Goal: Task Accomplishment & Management: Manage account settings

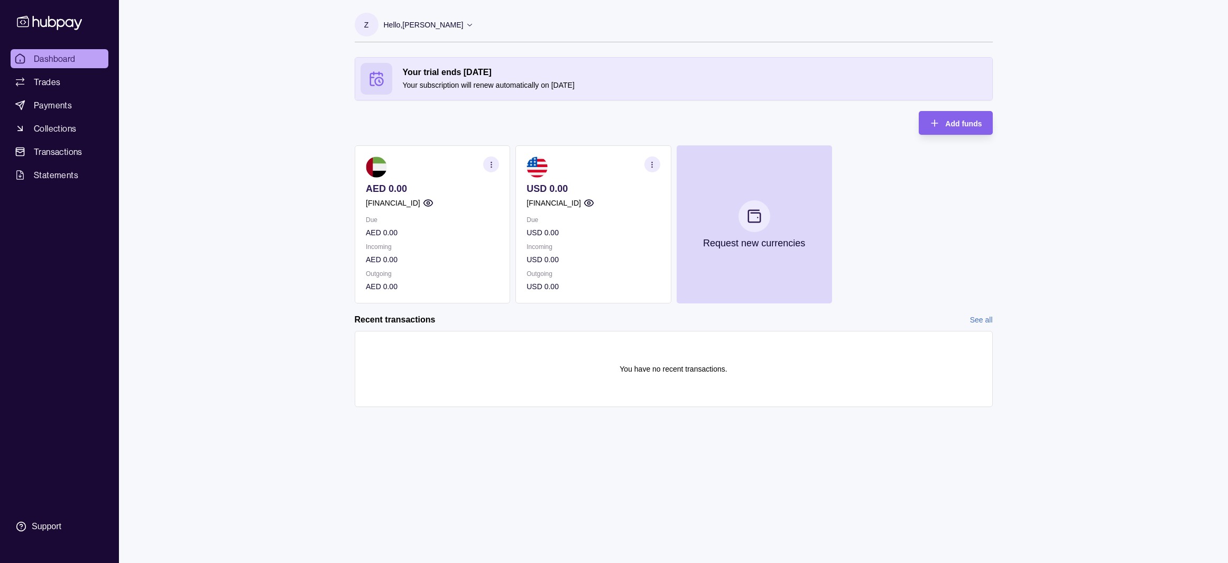
click at [613, 184] on p "USD 0.00" at bounding box center [593, 189] width 133 height 12
click at [472, 222] on p "Due" at bounding box center [432, 220] width 133 height 12
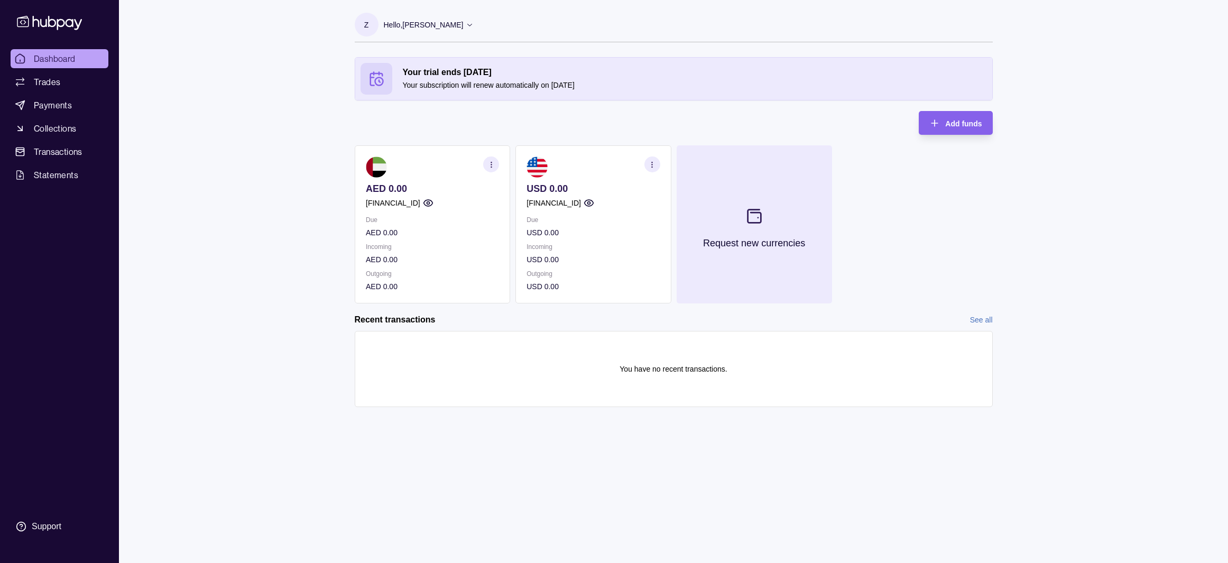
click at [756, 228] on section at bounding box center [753, 216] width 35 height 35
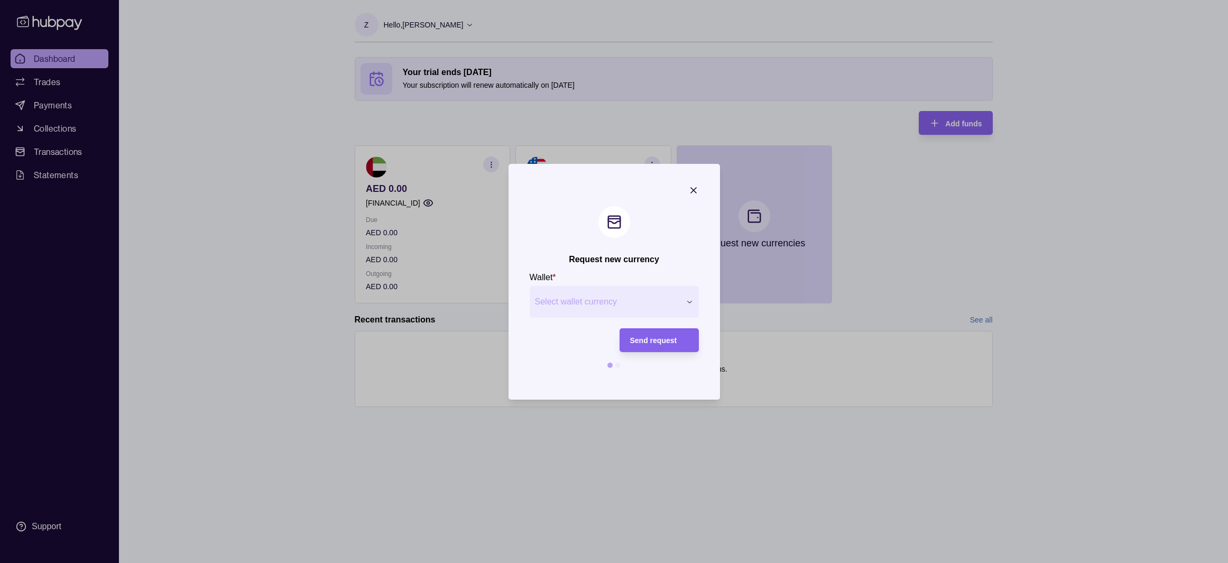
click at [659, 562] on div "Request new currency Wallet * Select wallet currency *** *** *** *** *** *** **…" at bounding box center [614, 563] width 1228 height 0
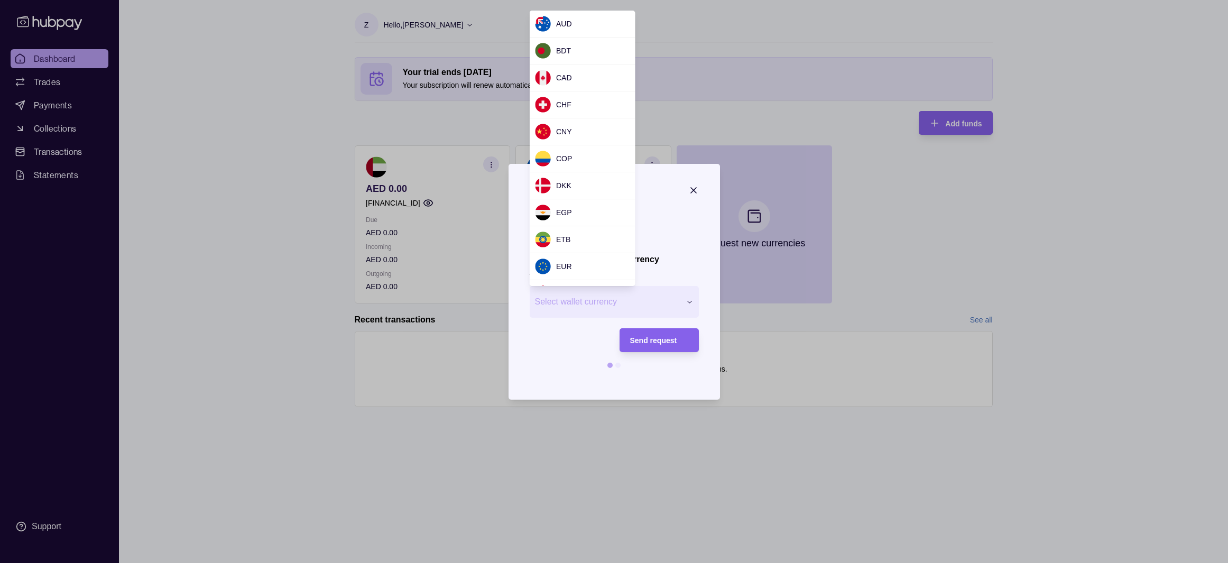
click at [715, 562] on div "Request new currency Wallet * Select wallet currency *** *** *** *** *** *** **…" at bounding box center [614, 563] width 1228 height 0
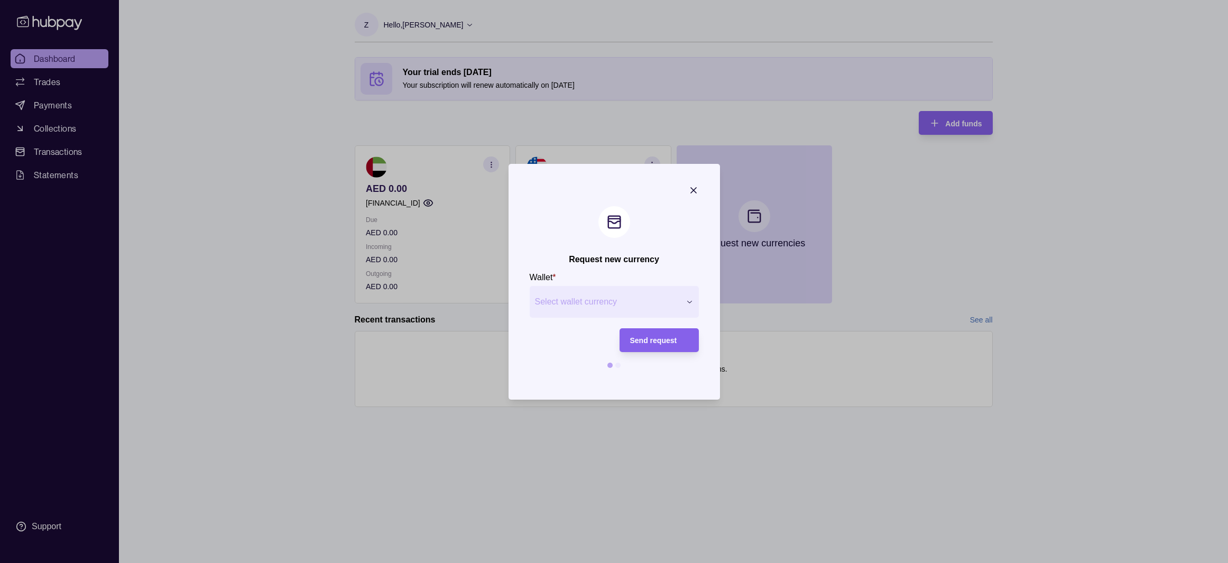
click at [695, 189] on icon "button" at bounding box center [693, 190] width 11 height 11
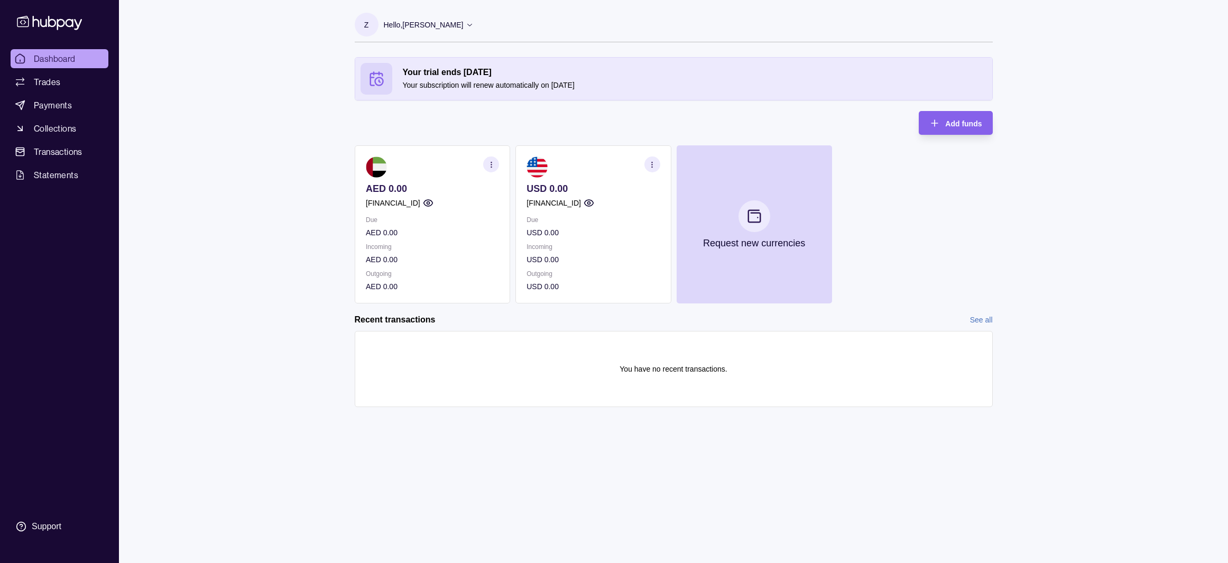
click at [595, 248] on p "Incoming" at bounding box center [593, 247] width 133 height 12
click at [653, 169] on section "button" at bounding box center [652, 164] width 16 height 16
click at [586, 193] on link "View account details" at bounding box center [578, 191] width 67 height 12
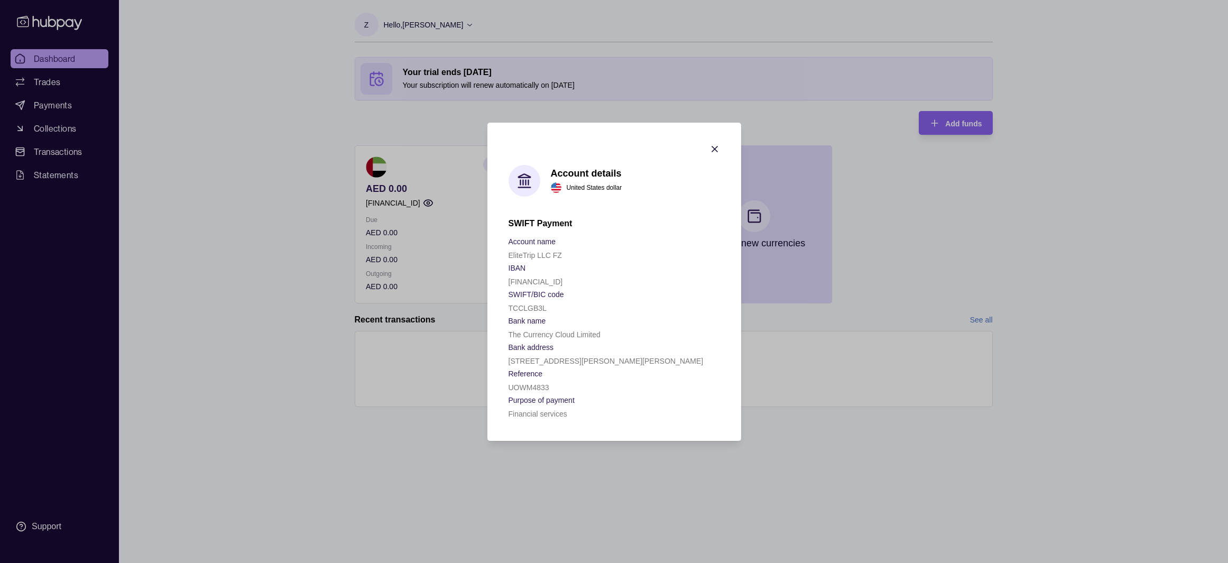
click at [711, 150] on icon "button" at bounding box center [714, 149] width 11 height 11
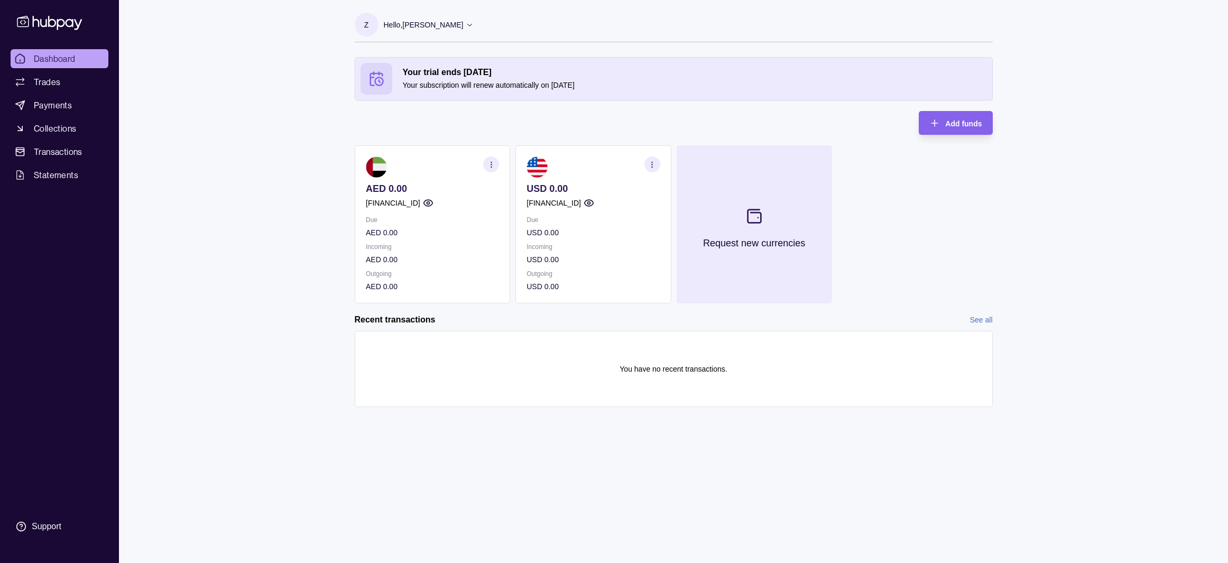
click at [746, 232] on button "Request new currencies" at bounding box center [753, 224] width 155 height 158
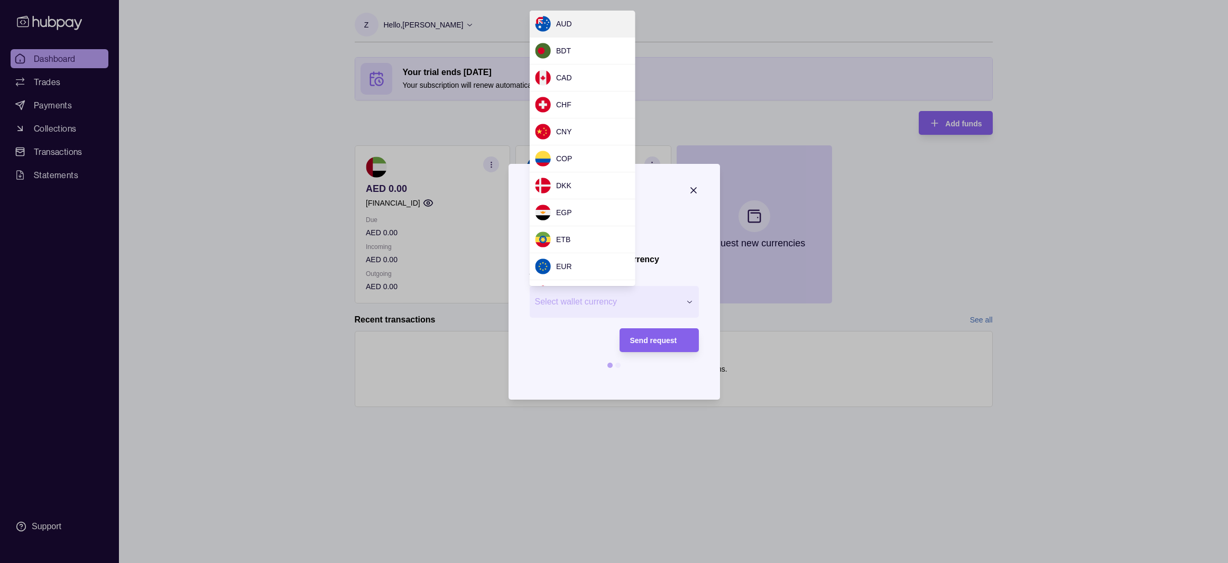
click at [674, 562] on div "Request new currency Wallet * Select wallet currency *** *** *** *** *** *** **…" at bounding box center [614, 563] width 1228 height 0
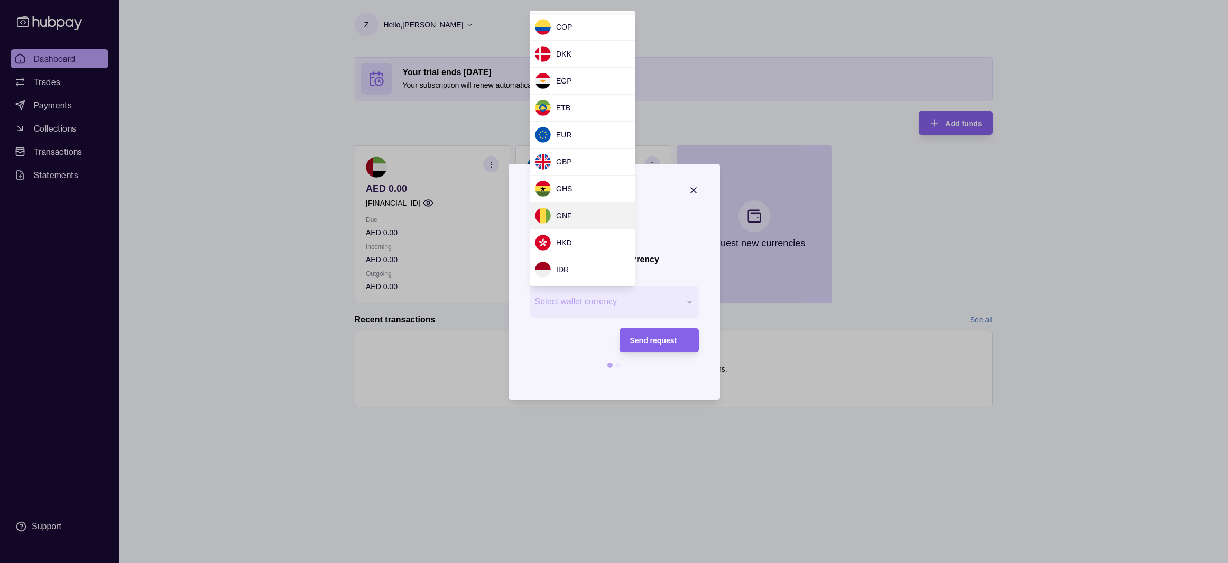
scroll to position [139, 0]
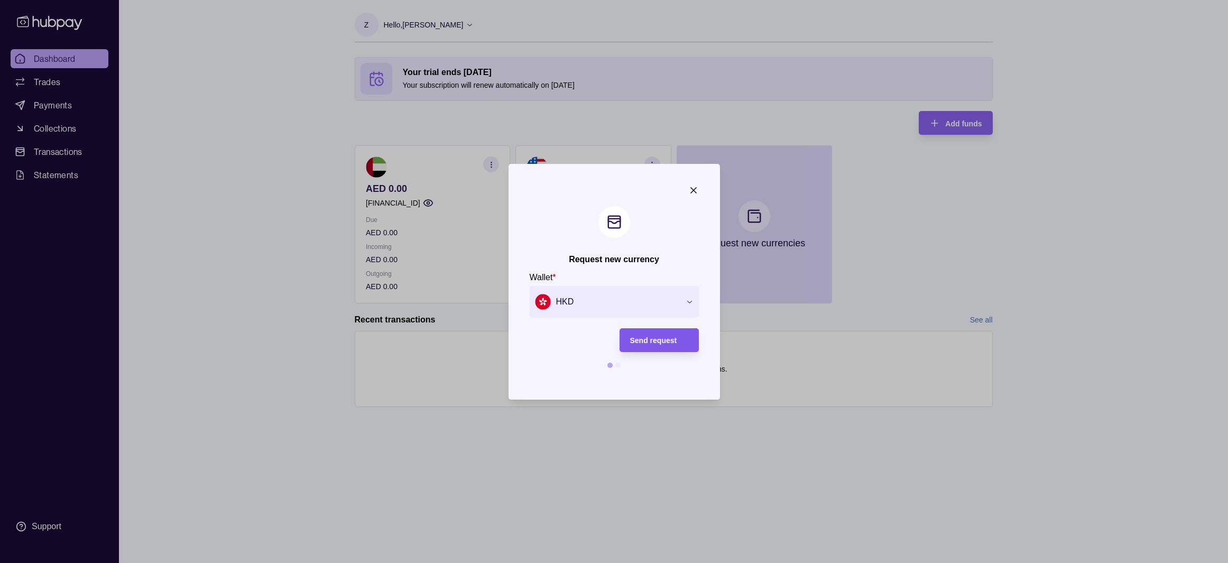
click at [652, 344] on div "Send request" at bounding box center [659, 340] width 58 height 13
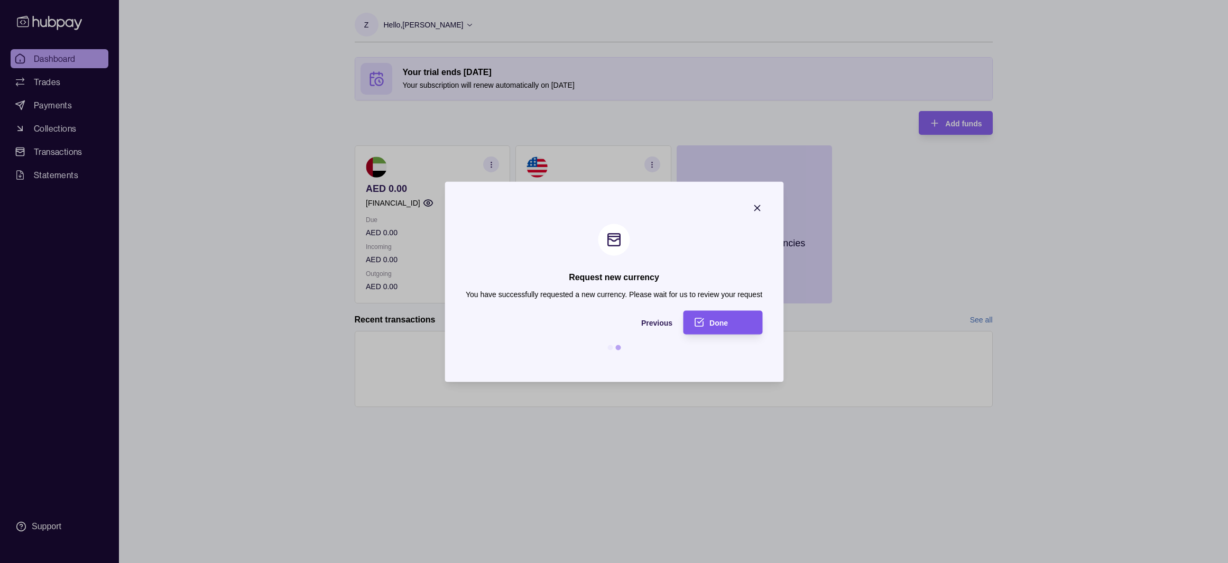
click at [744, 325] on div "Done" at bounding box center [730, 322] width 42 height 13
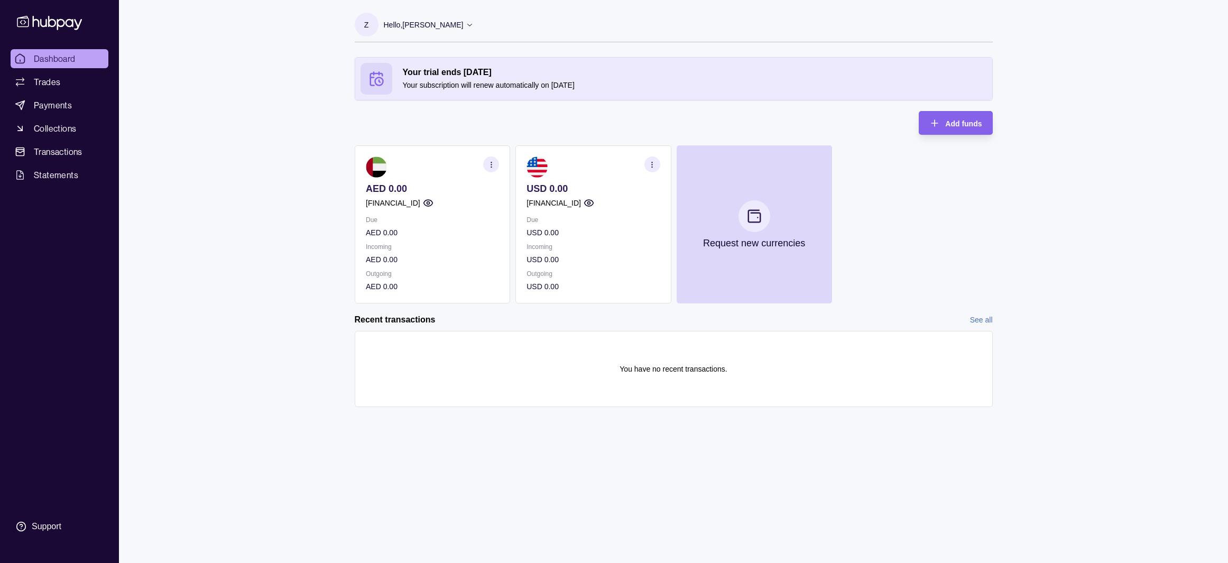
click at [68, 92] on ul "Dashboard Trades Payments Collections Transactions Statements" at bounding box center [60, 116] width 98 height 135
click at [70, 79] on link "Trades" at bounding box center [60, 81] width 98 height 19
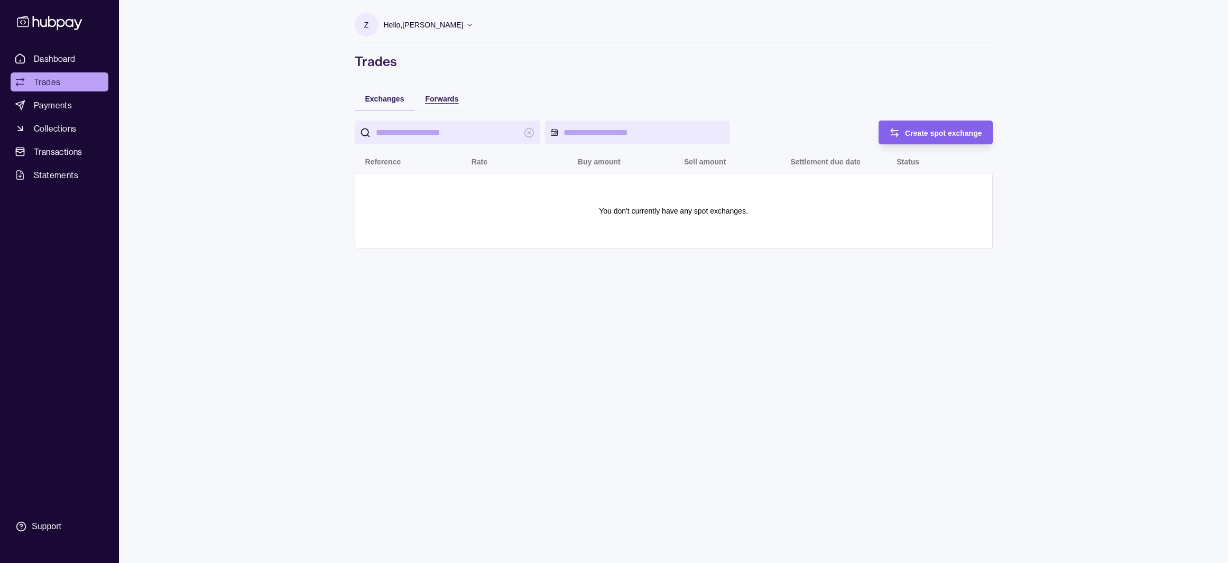
click at [442, 101] on span "Forwards" at bounding box center [441, 99] width 33 height 8
click at [385, 102] on span "Exchanges" at bounding box center [384, 99] width 39 height 8
click at [914, 122] on div "Create spot exchange" at bounding box center [927, 133] width 109 height 24
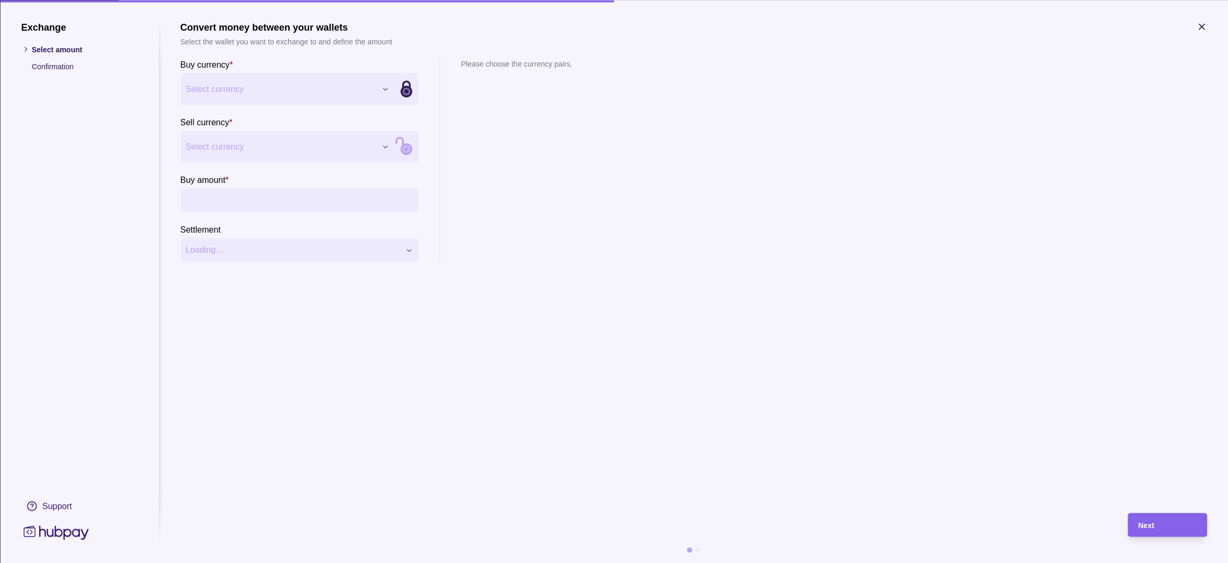
click at [1203, 23] on icon "button" at bounding box center [1201, 26] width 11 height 11
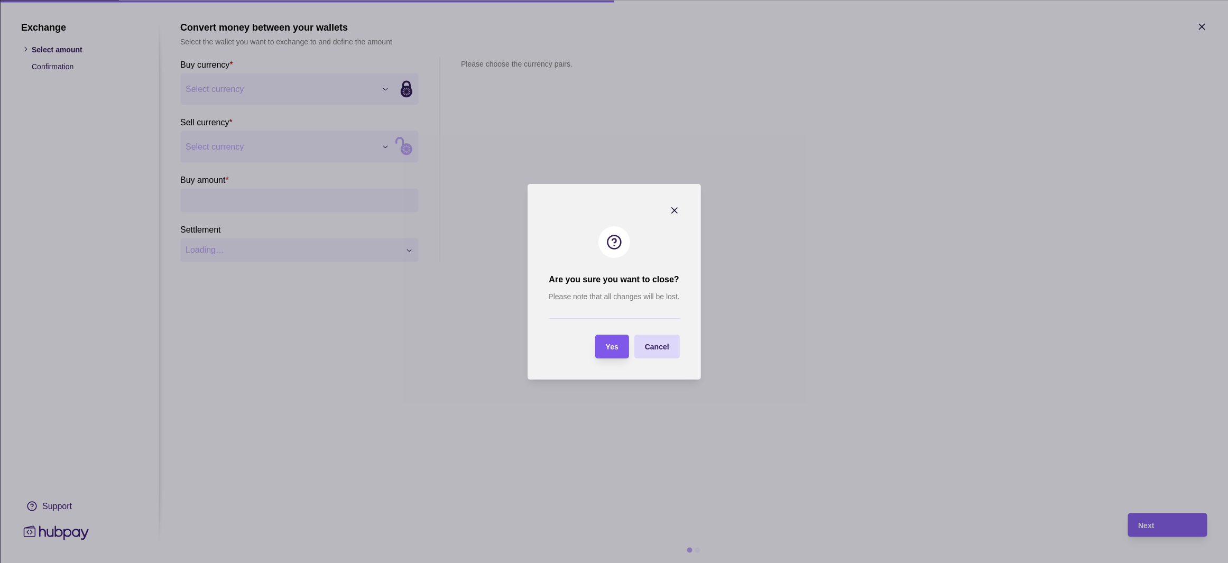
click at [621, 348] on section "Yes" at bounding box center [612, 347] width 34 height 24
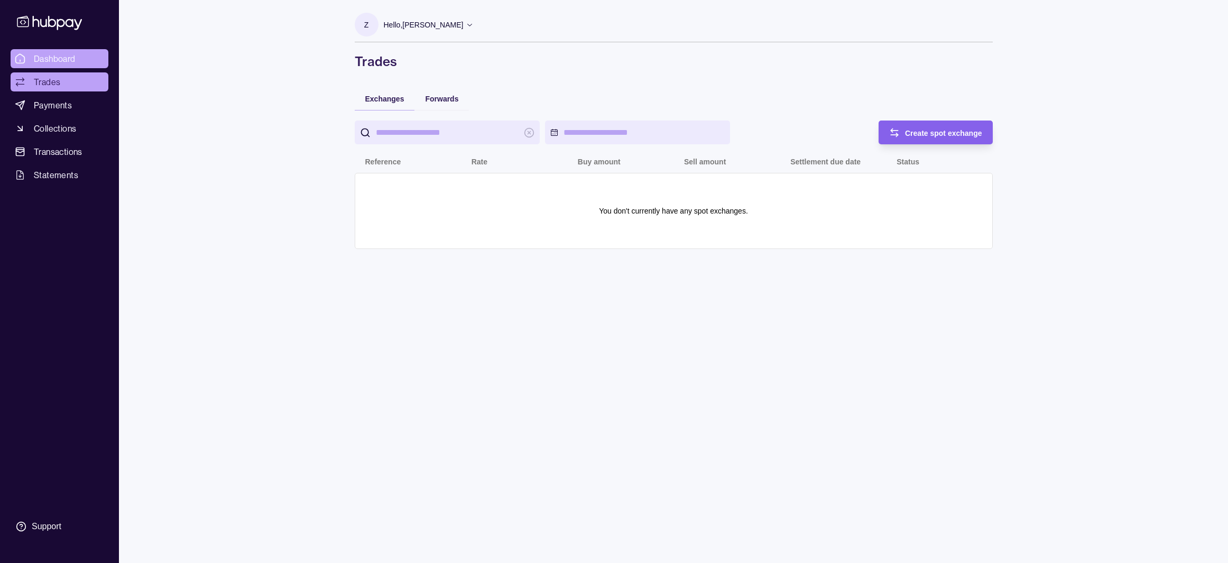
click at [29, 54] on link "Dashboard" at bounding box center [60, 58] width 98 height 19
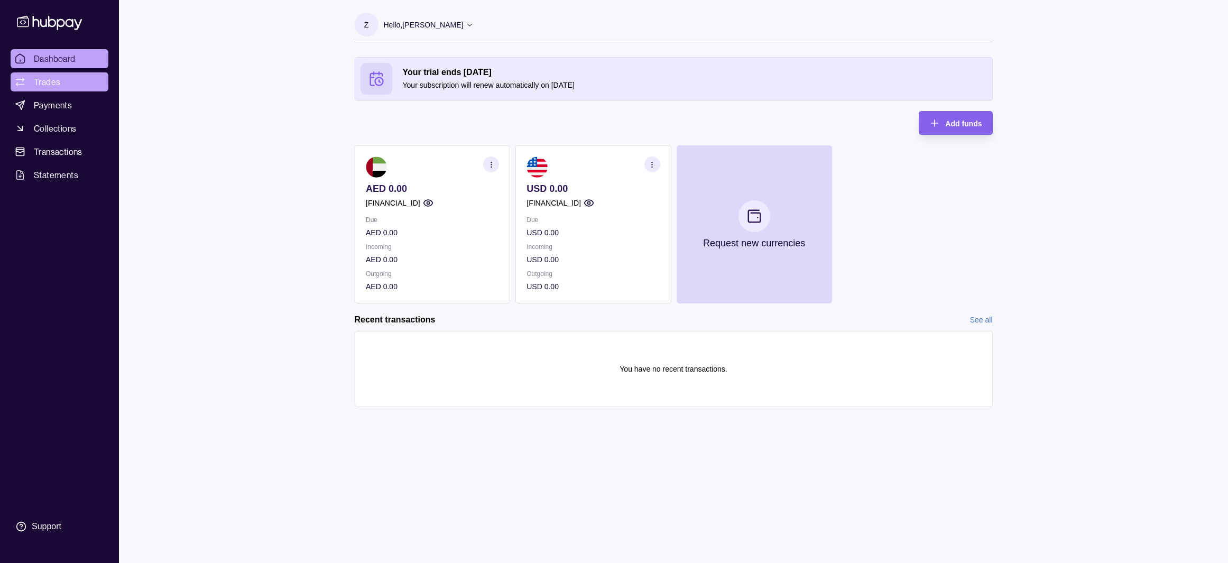
click at [48, 79] on span "Trades" at bounding box center [47, 82] width 26 height 13
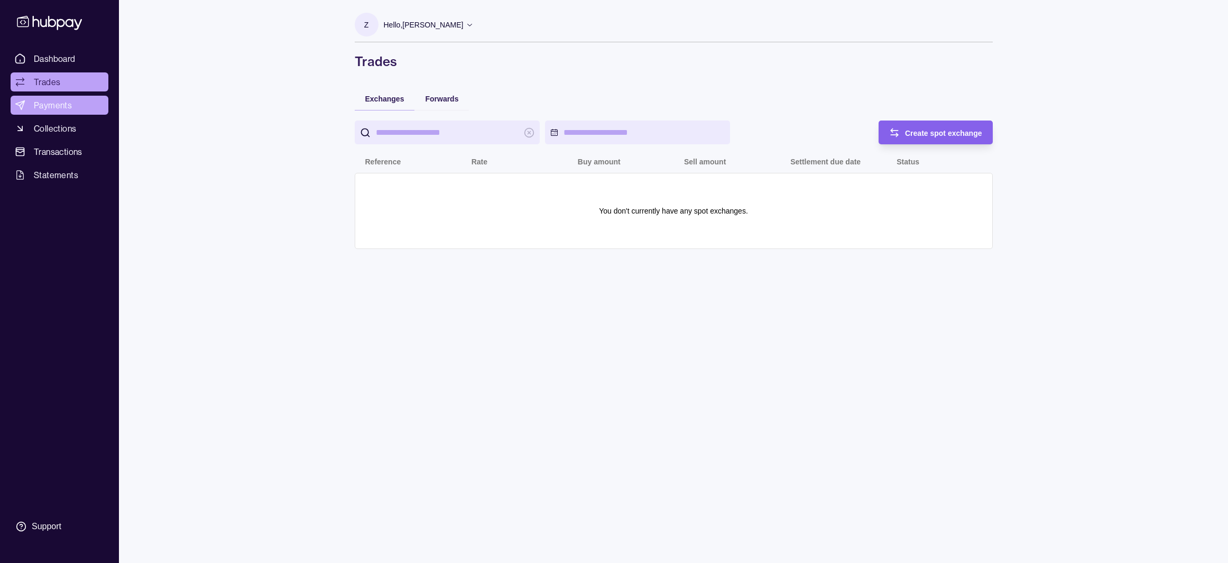
click at [69, 102] on span "Payments" at bounding box center [53, 105] width 38 height 13
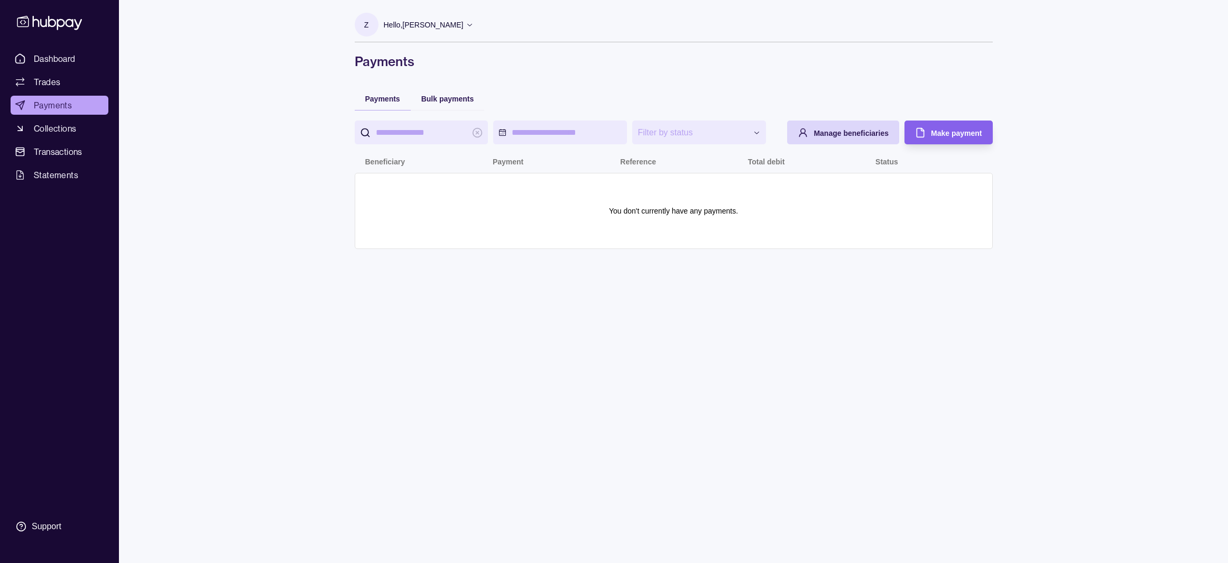
click at [94, 69] on ul "Dashboard Trades Payments Collections Transactions Statements" at bounding box center [60, 116] width 98 height 135
click at [90, 64] on link "Dashboard" at bounding box center [60, 58] width 98 height 19
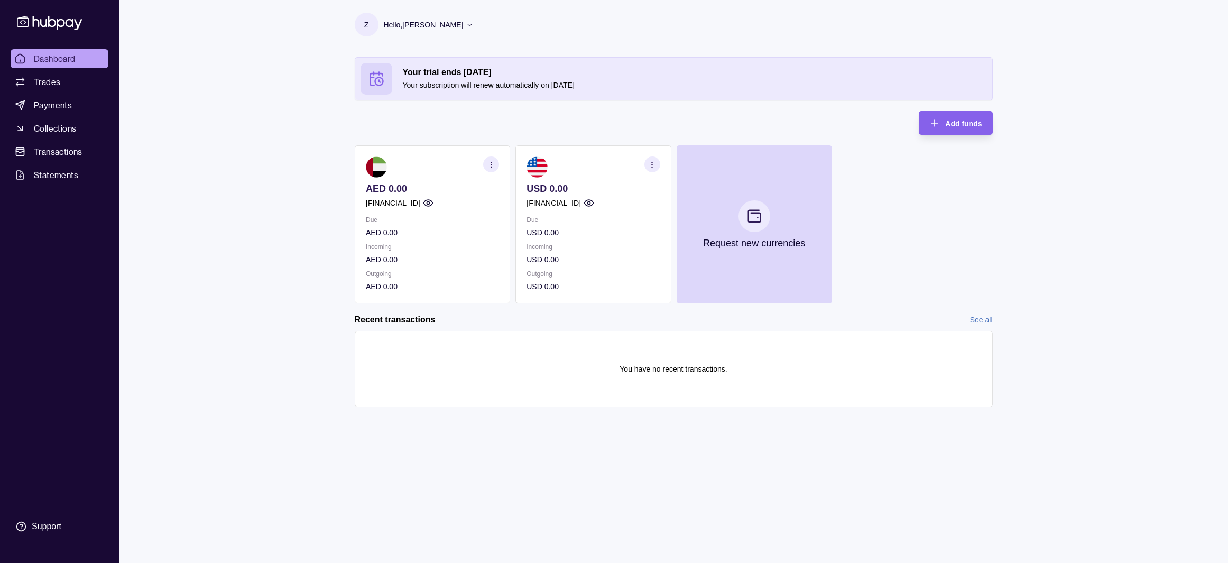
click at [422, 222] on p "Due" at bounding box center [432, 220] width 133 height 12
click at [491, 168] on icon "button" at bounding box center [491, 165] width 8 height 8
click at [440, 192] on link "View account details" at bounding box center [417, 191] width 67 height 12
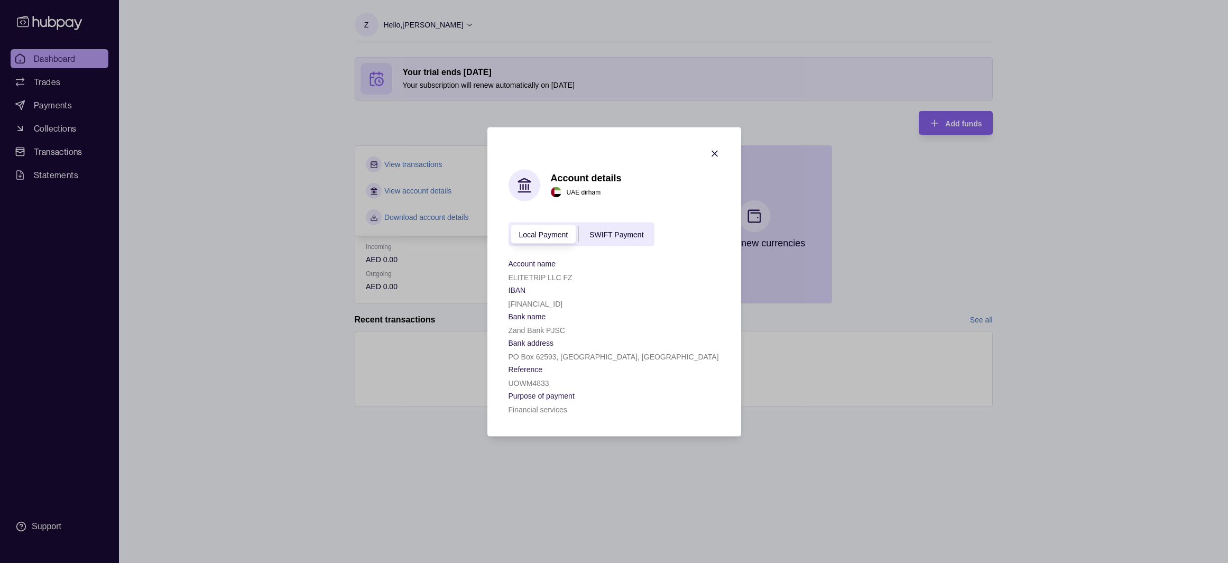
click at [621, 233] on span "SWIFT Payment" at bounding box center [616, 234] width 54 height 8
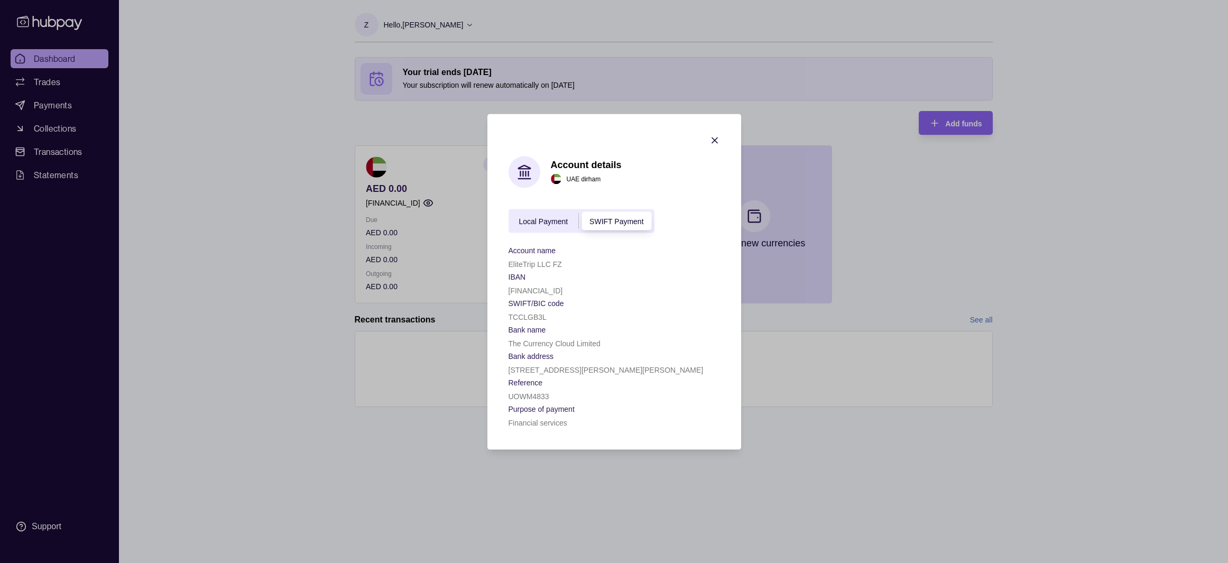
click at [541, 225] on div "Local Payment" at bounding box center [544, 221] width 70 height 13
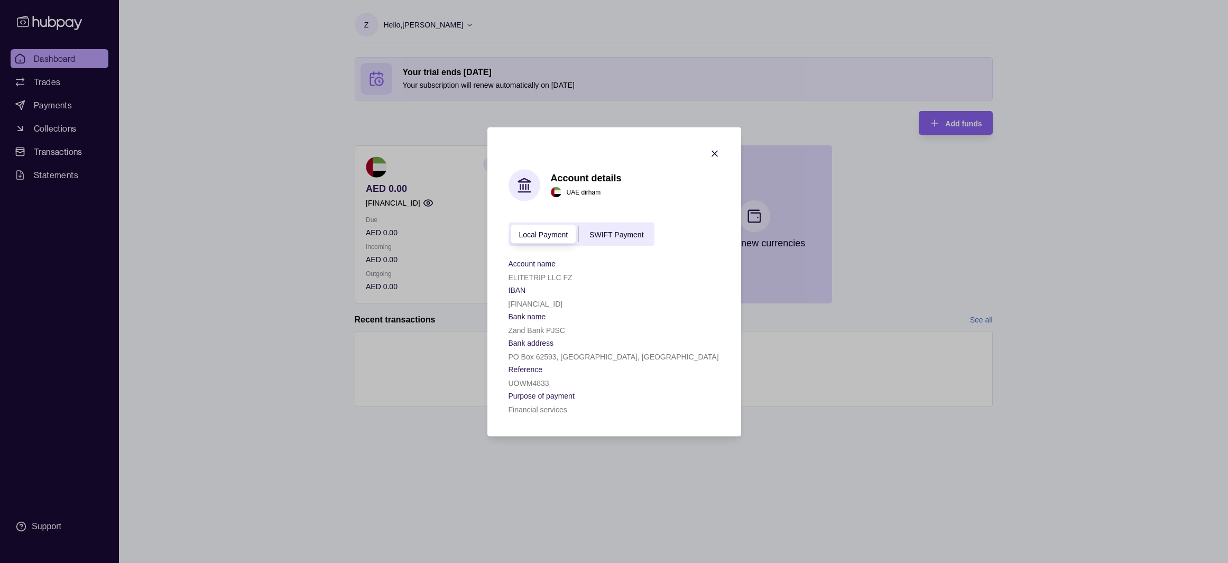
click at [592, 232] on span "SWIFT Payment" at bounding box center [616, 234] width 54 height 8
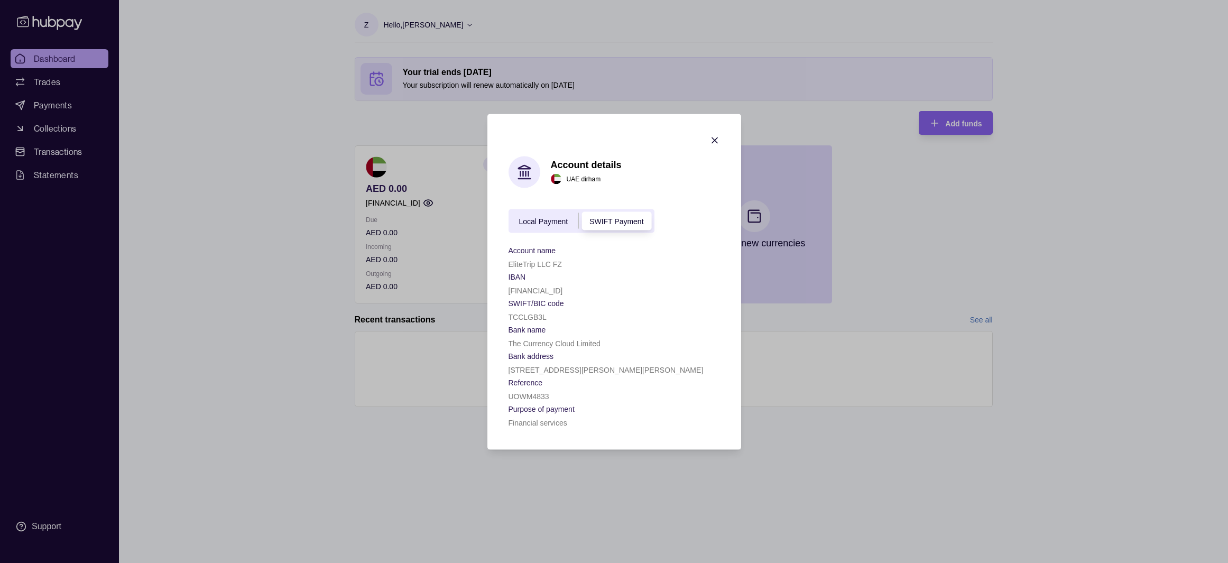
click at [537, 228] on div "Local Payment SWIFT Payment" at bounding box center [582, 221] width 146 height 24
click at [539, 226] on div "Local Payment" at bounding box center [544, 221] width 70 height 13
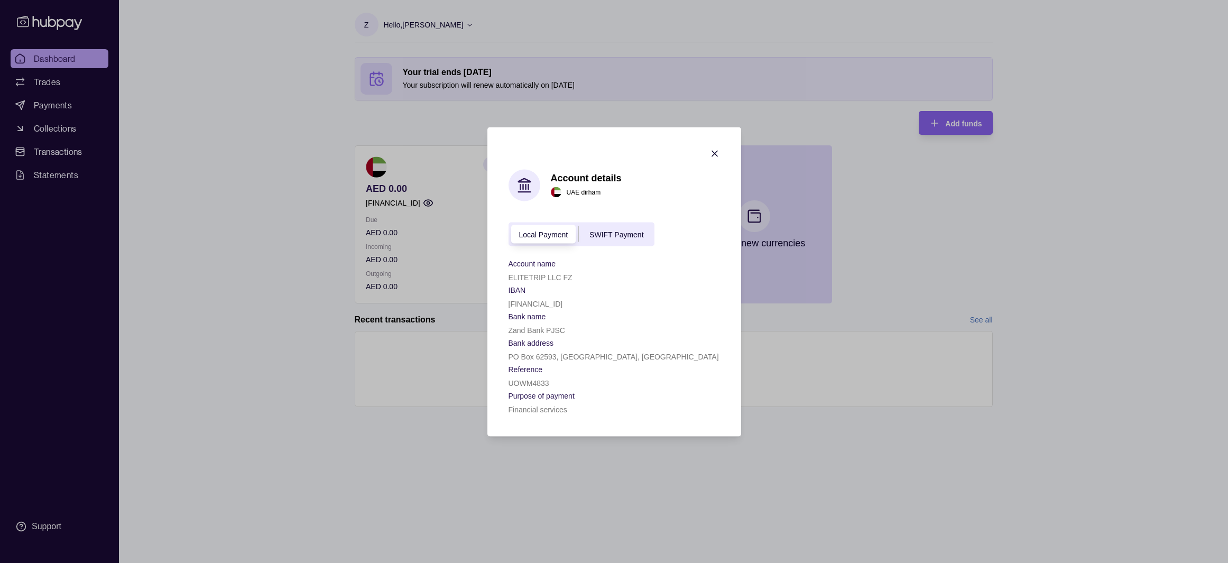
click at [621, 237] on span "SWIFT Payment" at bounding box center [616, 234] width 54 height 8
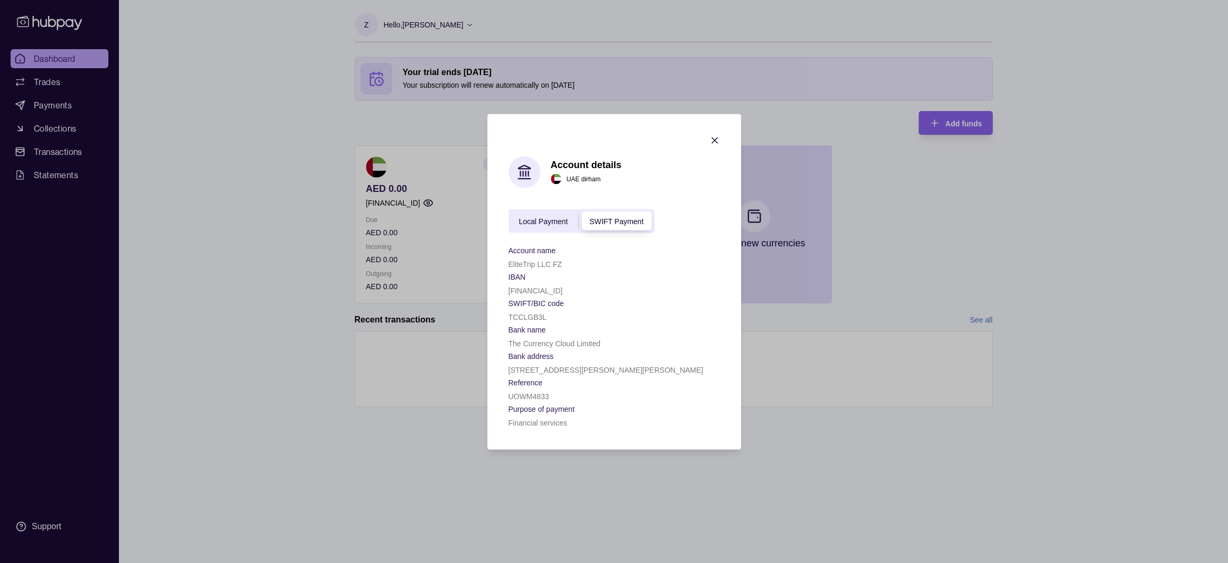
click at [533, 224] on span "Local Payment" at bounding box center [543, 221] width 49 height 8
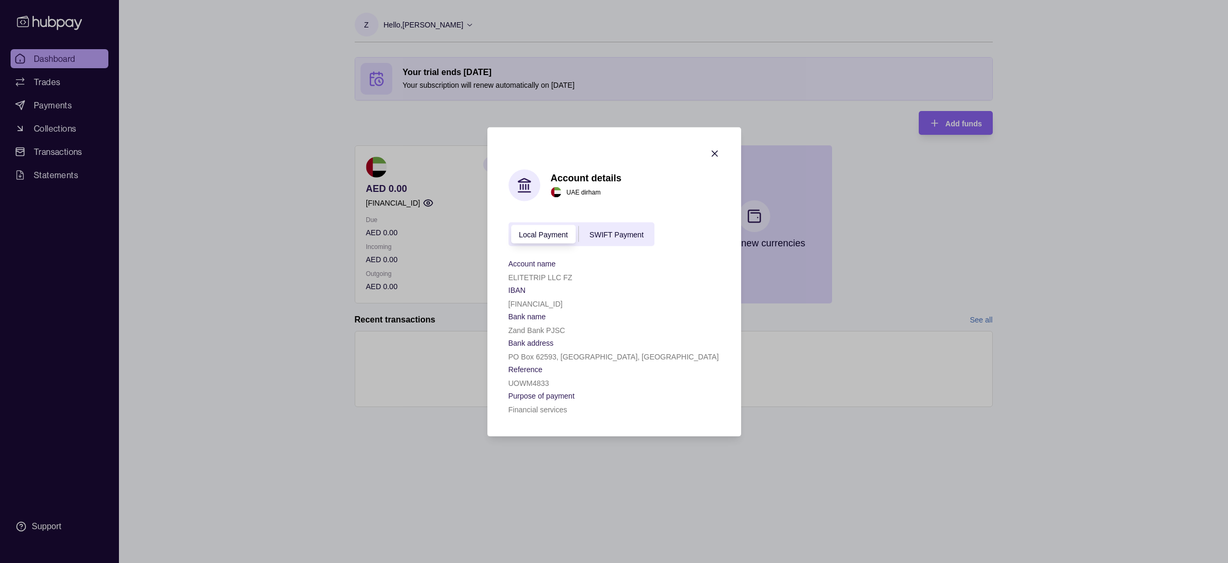
click at [610, 228] on div "SWIFT Payment" at bounding box center [616, 234] width 75 height 13
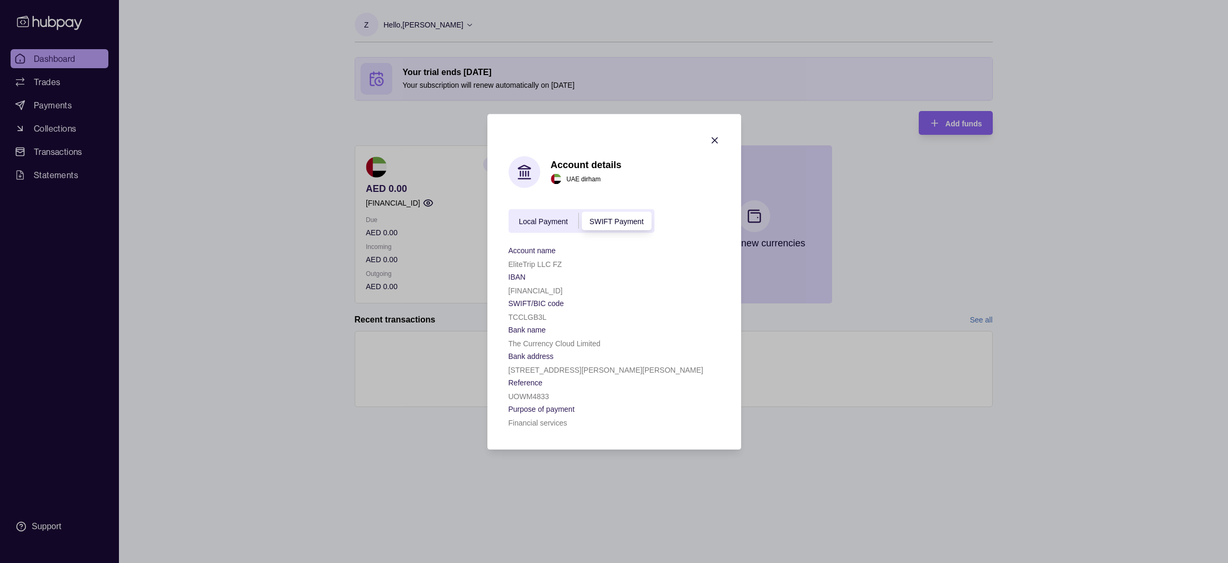
click at [719, 137] on icon "button" at bounding box center [714, 140] width 11 height 11
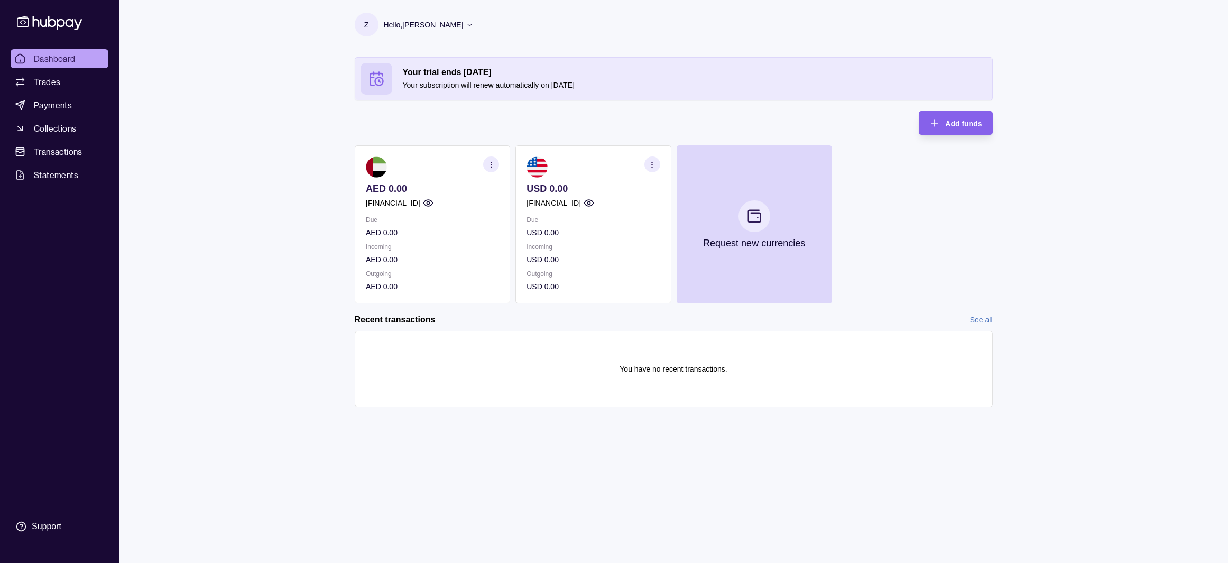
click at [657, 168] on section "button" at bounding box center [652, 164] width 16 height 16
click at [608, 187] on link "View account details" at bounding box center [578, 191] width 67 height 12
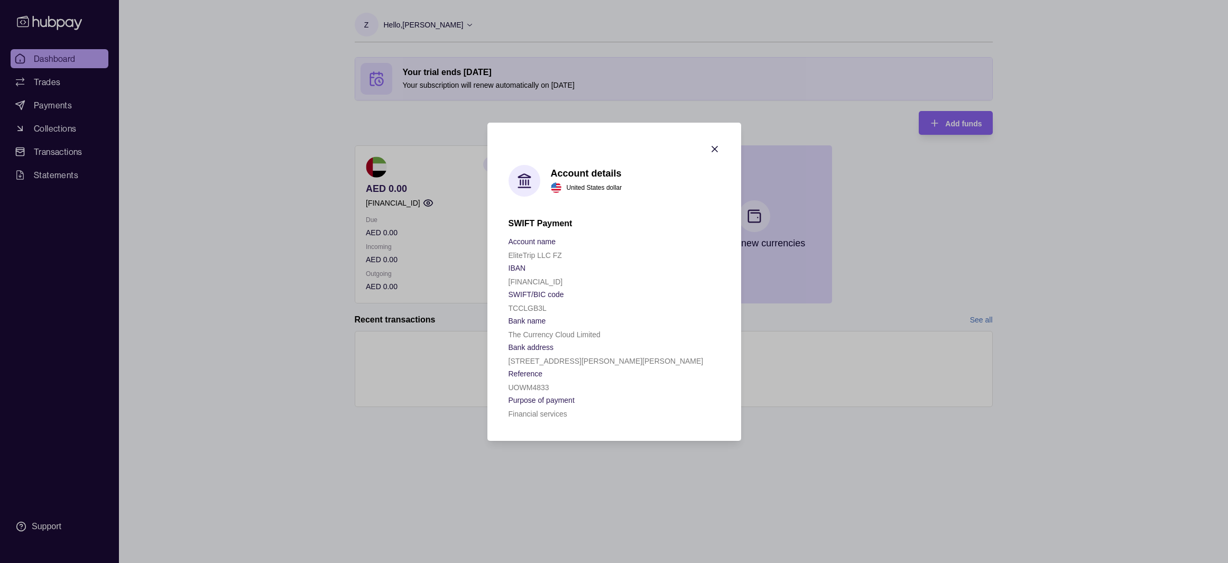
click at [718, 146] on icon "button" at bounding box center [714, 149] width 11 height 11
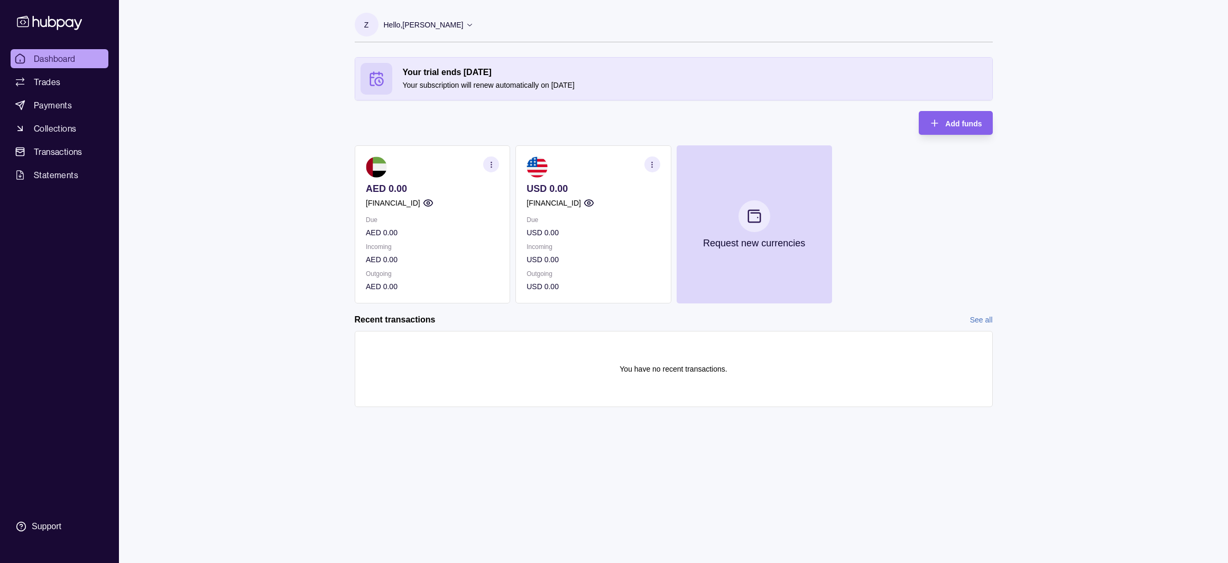
click at [659, 169] on button "button" at bounding box center [652, 164] width 16 height 16
click at [595, 221] on link "Download account details" at bounding box center [587, 217] width 85 height 12
click at [32, 131] on link "Collections" at bounding box center [60, 128] width 98 height 19
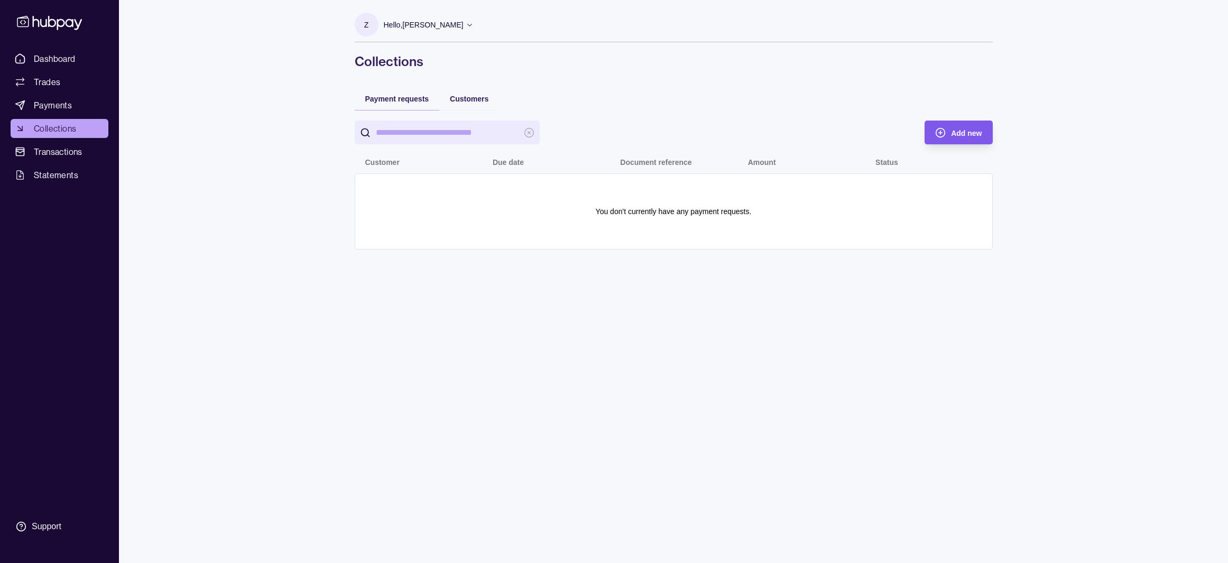
click at [975, 136] on span "Add new" at bounding box center [966, 133] width 31 height 8
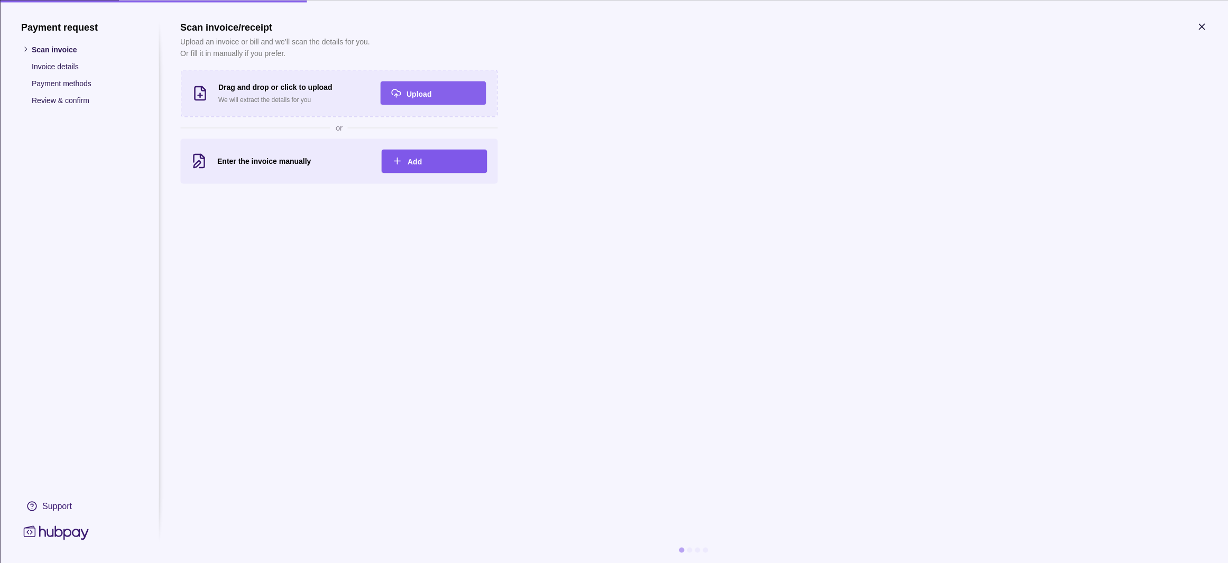
click at [428, 158] on div "Add" at bounding box center [442, 161] width 69 height 13
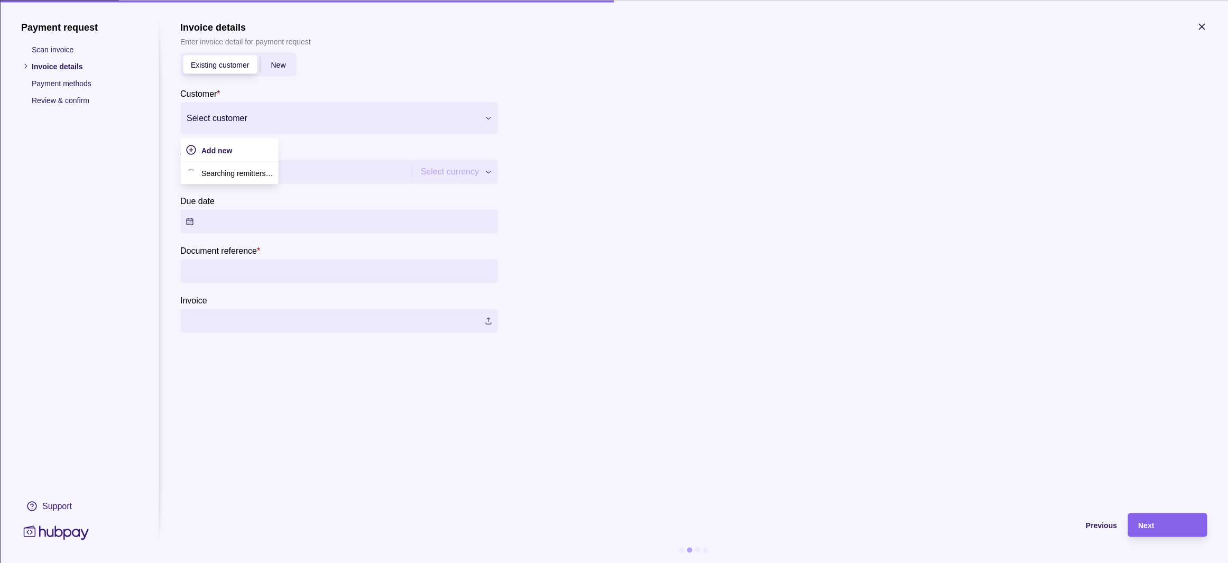
click at [384, 118] on div at bounding box center [332, 117] width 291 height 15
click at [216, 160] on div "Add new" at bounding box center [222, 150] width 84 height 24
click at [225, 147] on span "Add new" at bounding box center [216, 150] width 31 height 8
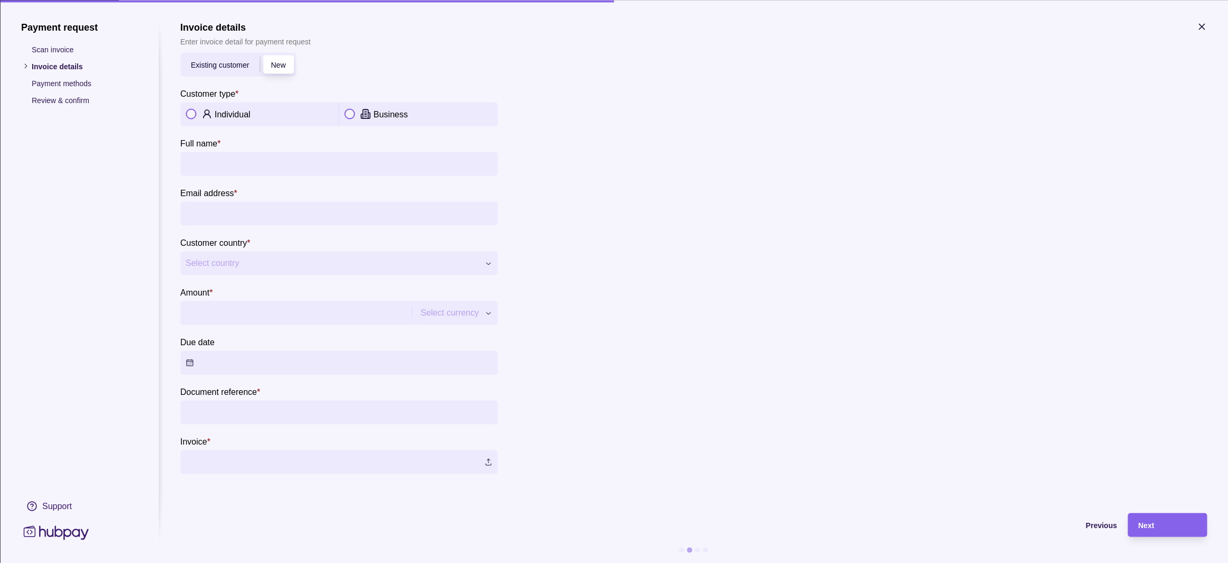
click at [244, 117] on p "Individual" at bounding box center [233, 114] width 36 height 9
click at [259, 166] on input "Full name *" at bounding box center [339, 164] width 307 height 24
type input "**********"
paste input "**********"
type input "**********"
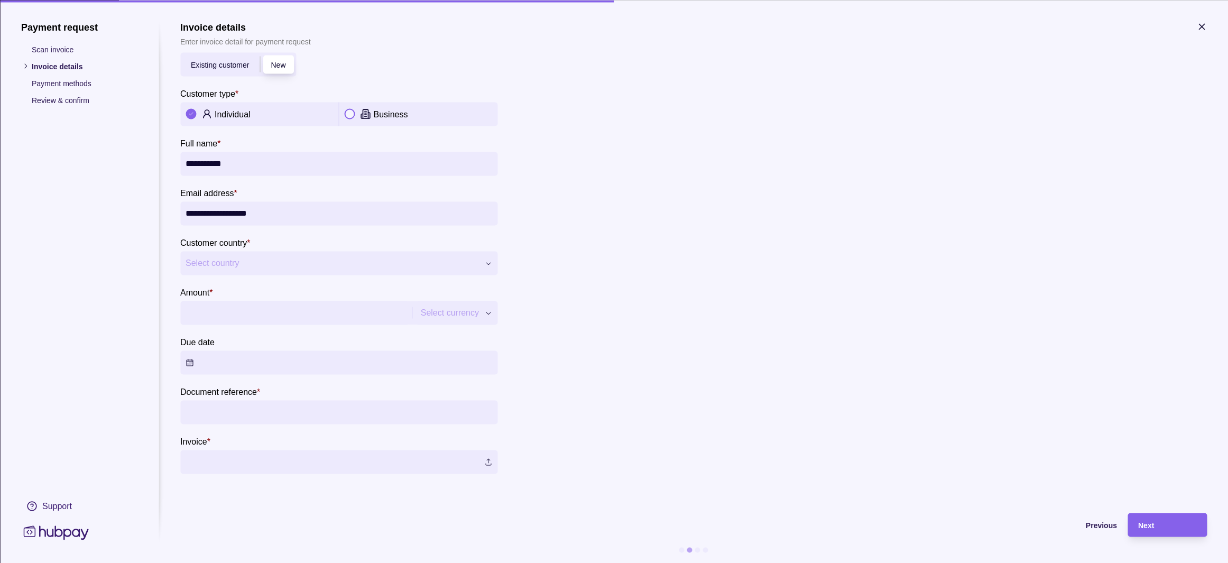
click at [275, 270] on button "Select country" at bounding box center [338, 263] width 317 height 24
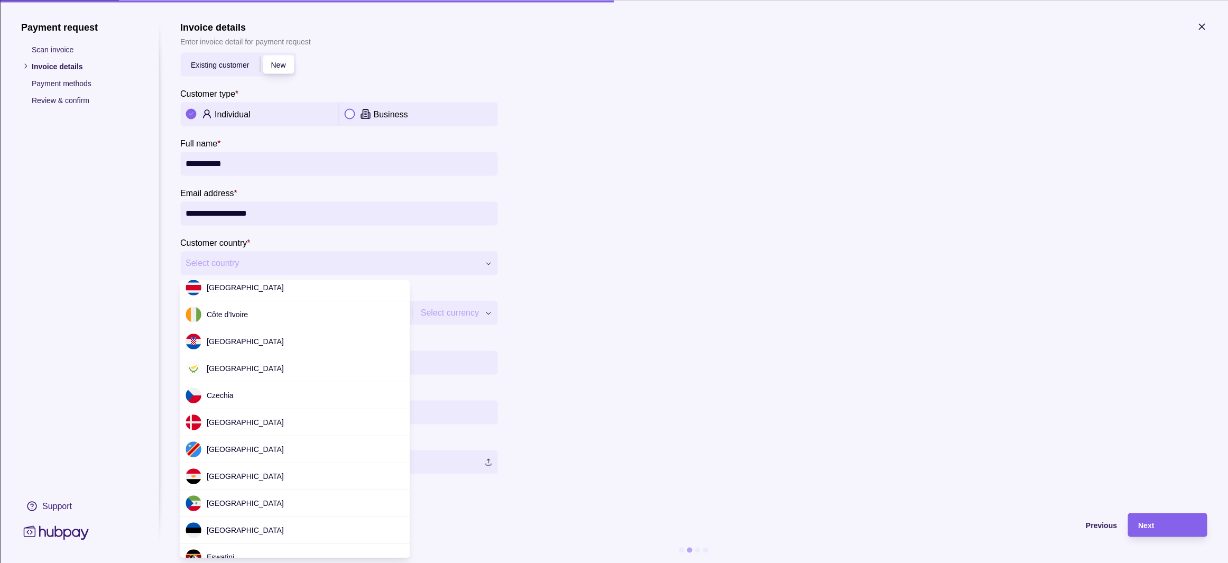
scroll to position [385, 0]
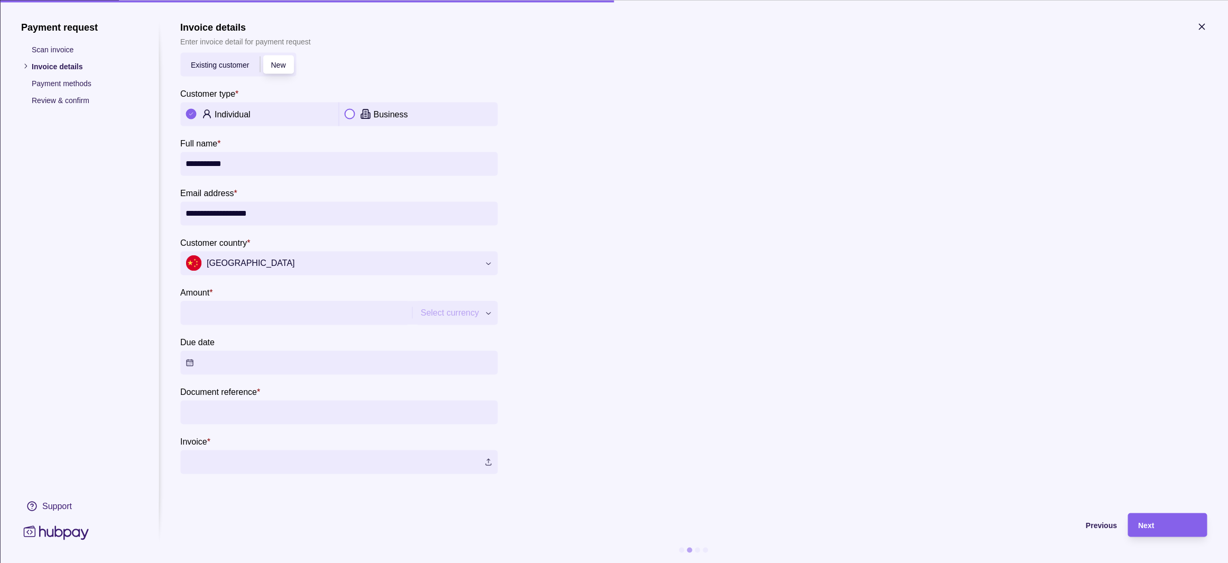
click at [244, 302] on input "Amount *" at bounding box center [295, 313] width 219 height 24
click at [465, 562] on div "**********" at bounding box center [614, 563] width 1228 height 0
type input "********"
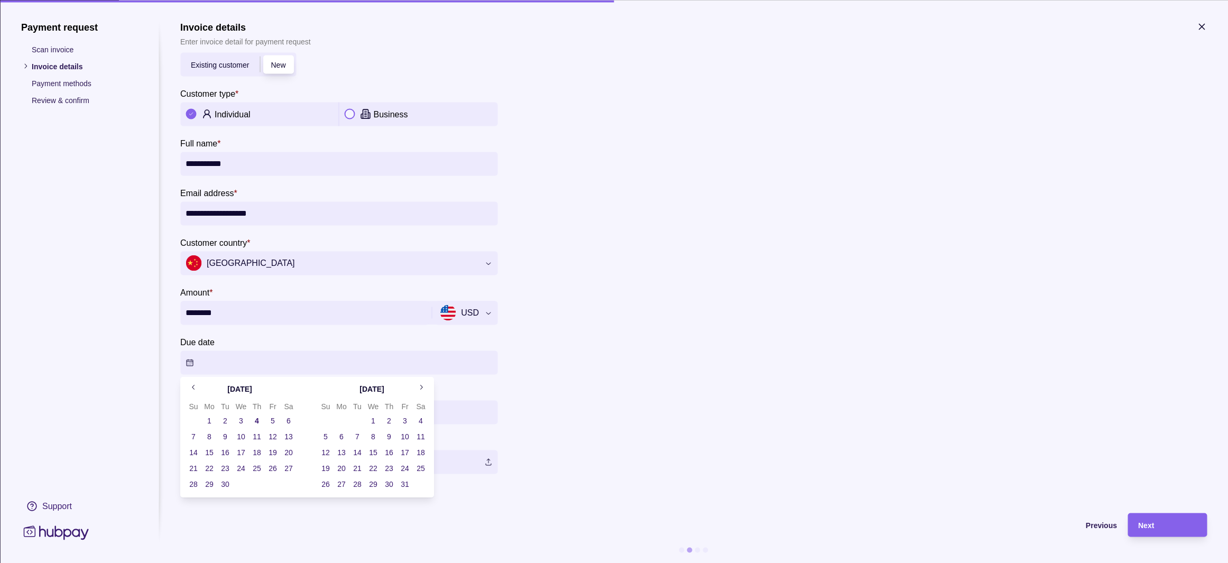
click at [432, 359] on button "Due date" at bounding box center [338, 363] width 317 height 24
click at [375, 417] on button "1" at bounding box center [373, 420] width 15 height 15
click at [546, 353] on section "**********" at bounding box center [693, 247] width 1027 height 453
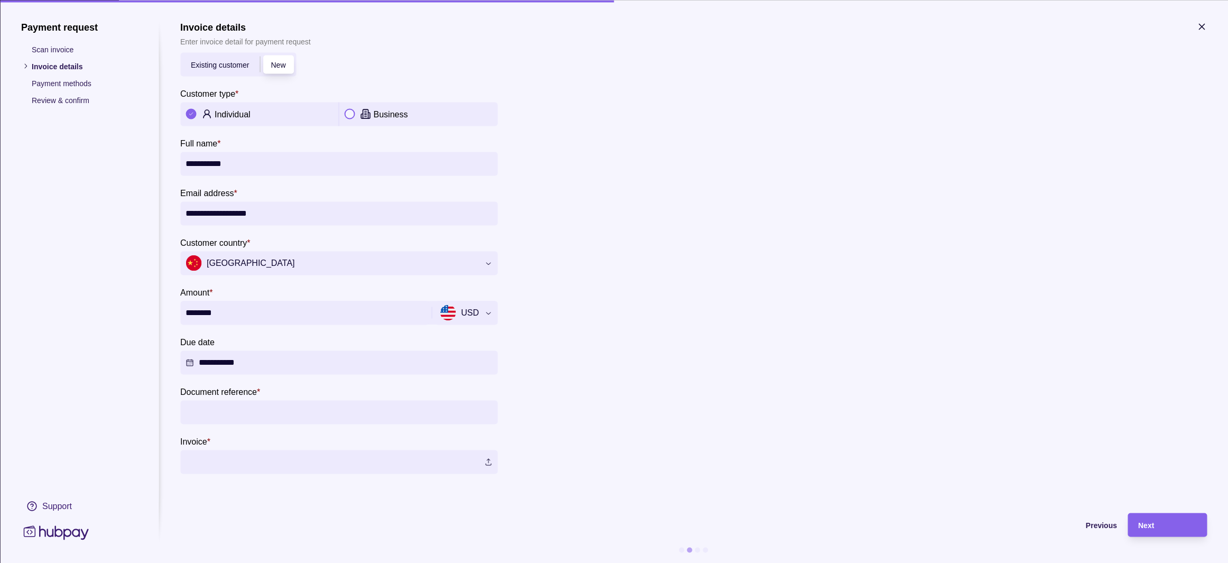
click at [400, 407] on input "Document reference *" at bounding box center [339, 412] width 307 height 24
click at [400, 409] on input "****" at bounding box center [339, 412] width 307 height 24
type input "****"
click at [362, 476] on section "**********" at bounding box center [693, 261] width 1027 height 481
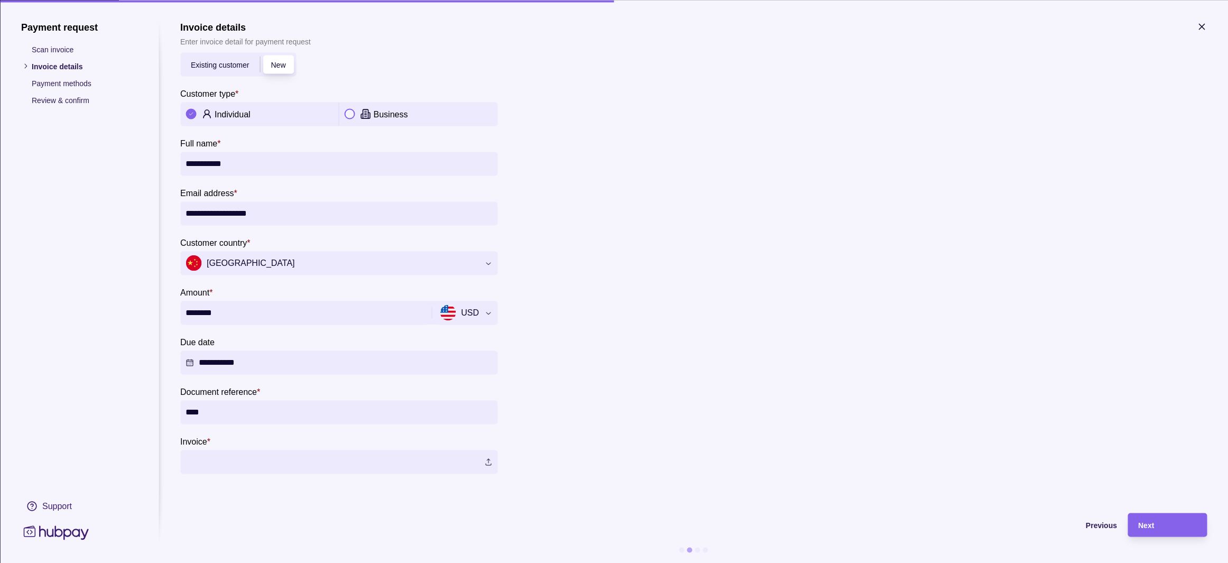
click at [364, 465] on label at bounding box center [338, 462] width 317 height 24
click at [1180, 517] on div "Next" at bounding box center [1159, 525] width 74 height 24
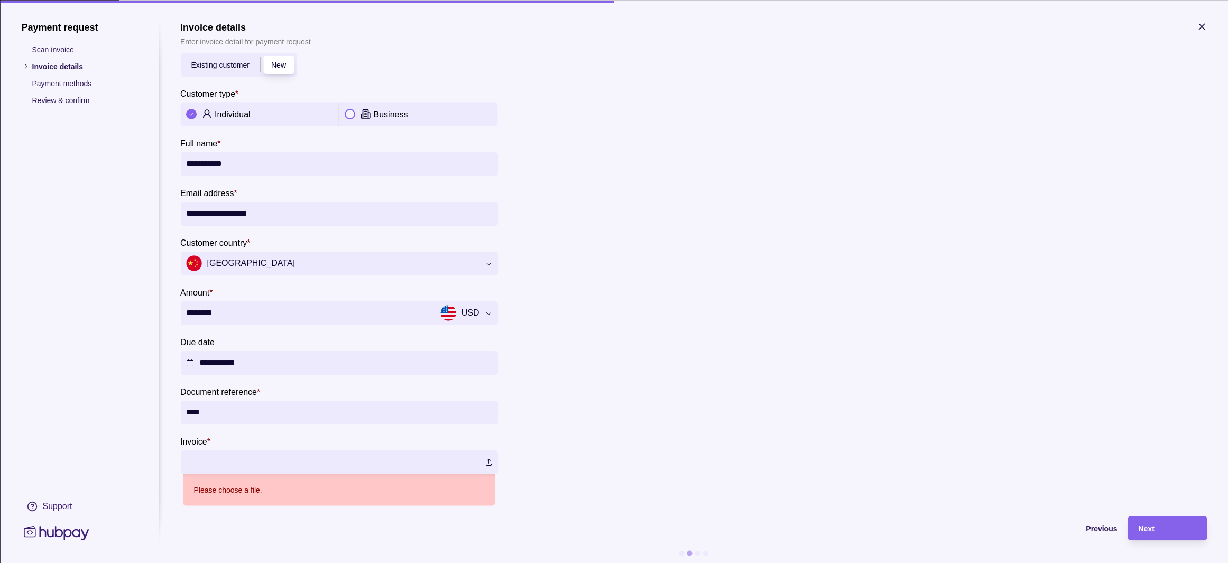
click at [979, 460] on div at bounding box center [1047, 273] width 317 height 463
click at [467, 457] on label at bounding box center [338, 462] width 317 height 24
click at [1085, 518] on div "Previous" at bounding box center [640, 528] width 953 height 24
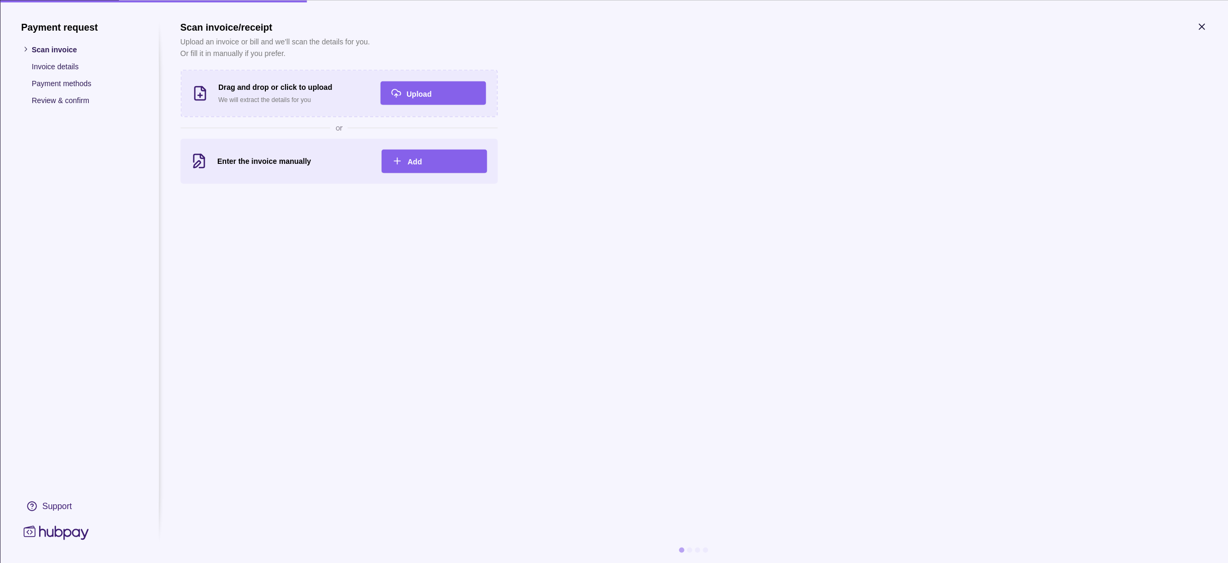
click at [1199, 24] on icon "button" at bounding box center [1201, 26] width 5 height 5
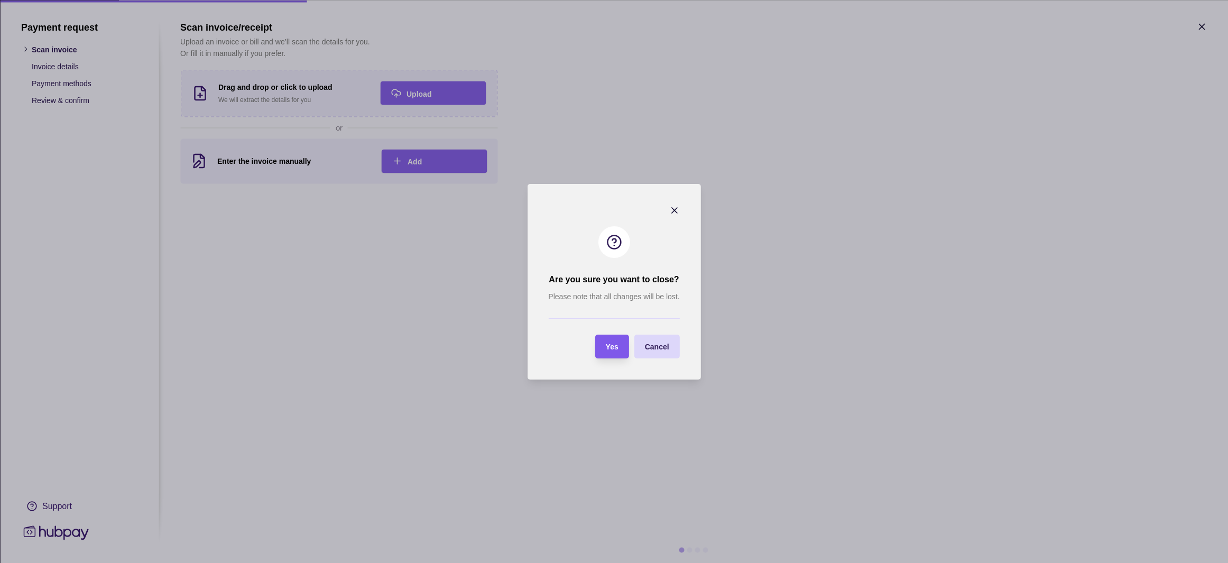
click at [610, 346] on span "Yes" at bounding box center [612, 347] width 13 height 8
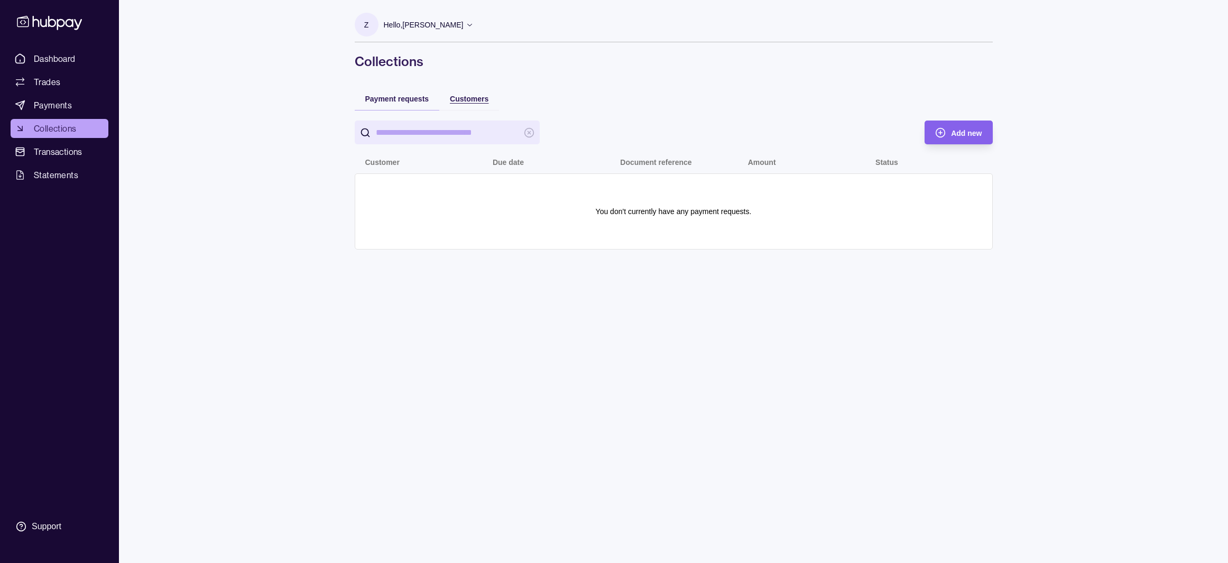
click at [479, 100] on span "Customers" at bounding box center [469, 99] width 39 height 8
click at [399, 99] on span "Payment requests" at bounding box center [397, 99] width 64 height 8
click at [62, 154] on span "Transactions" at bounding box center [58, 151] width 49 height 13
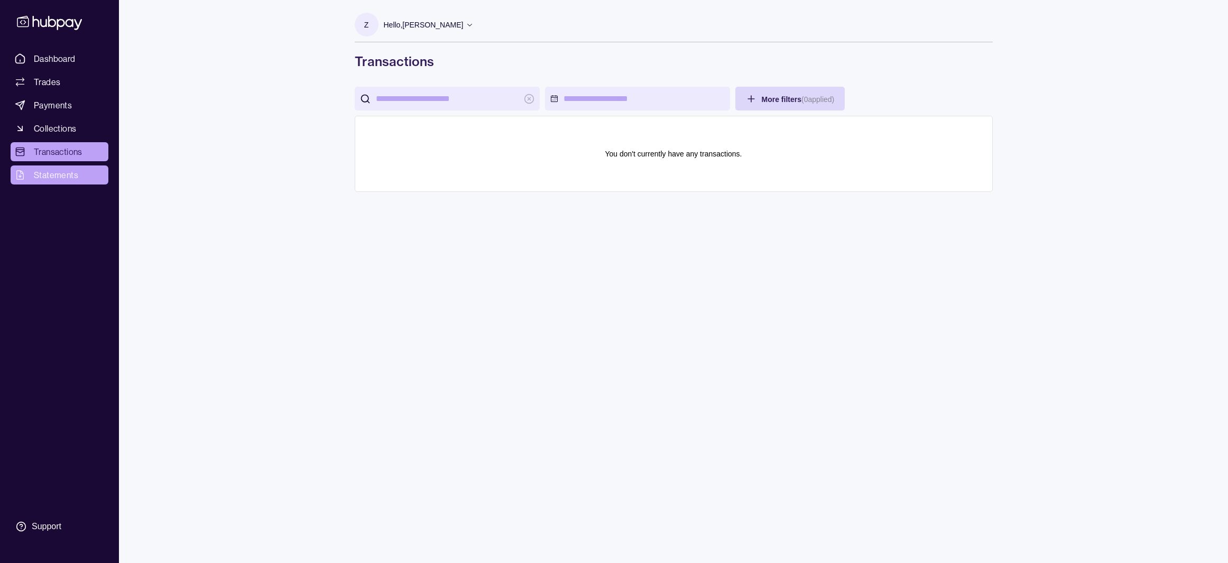
click at [66, 179] on span "Statements" at bounding box center [56, 175] width 44 height 13
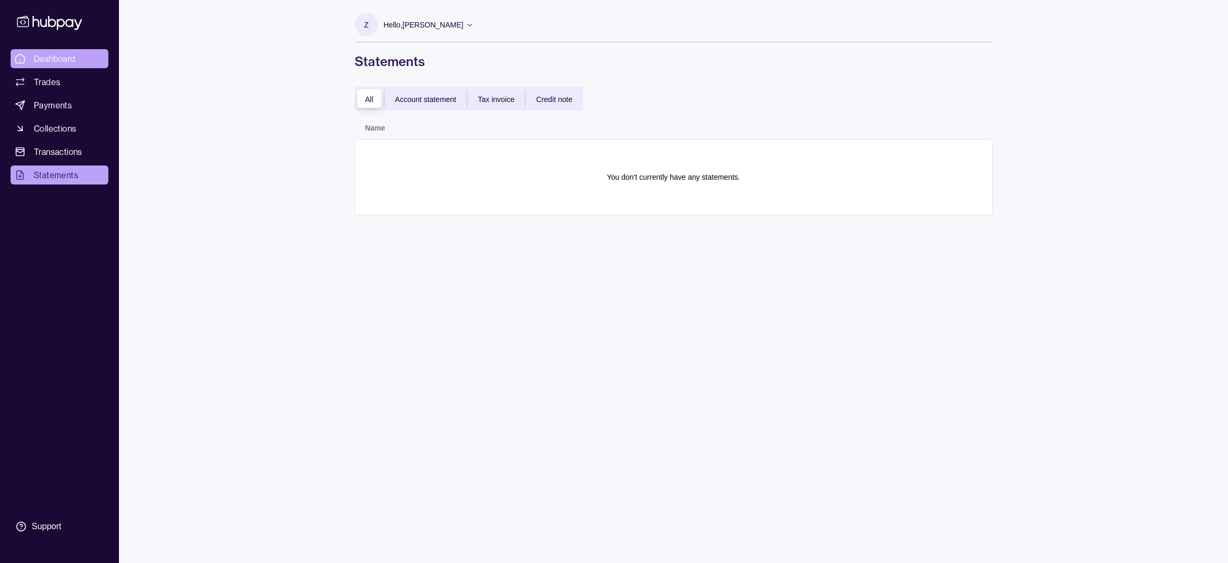
click at [64, 55] on span "Dashboard" at bounding box center [55, 58] width 42 height 13
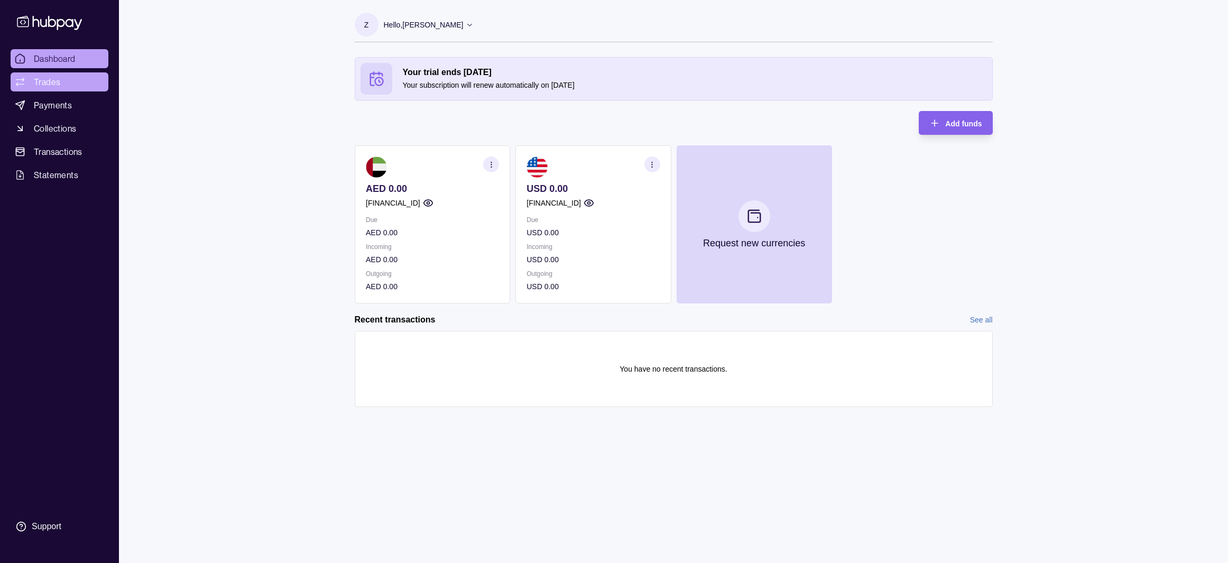
click at [54, 87] on span "Trades" at bounding box center [47, 82] width 26 height 13
click at [487, 163] on icon "button" at bounding box center [491, 165] width 8 height 8
click at [447, 190] on link "View account details" at bounding box center [417, 191] width 67 height 12
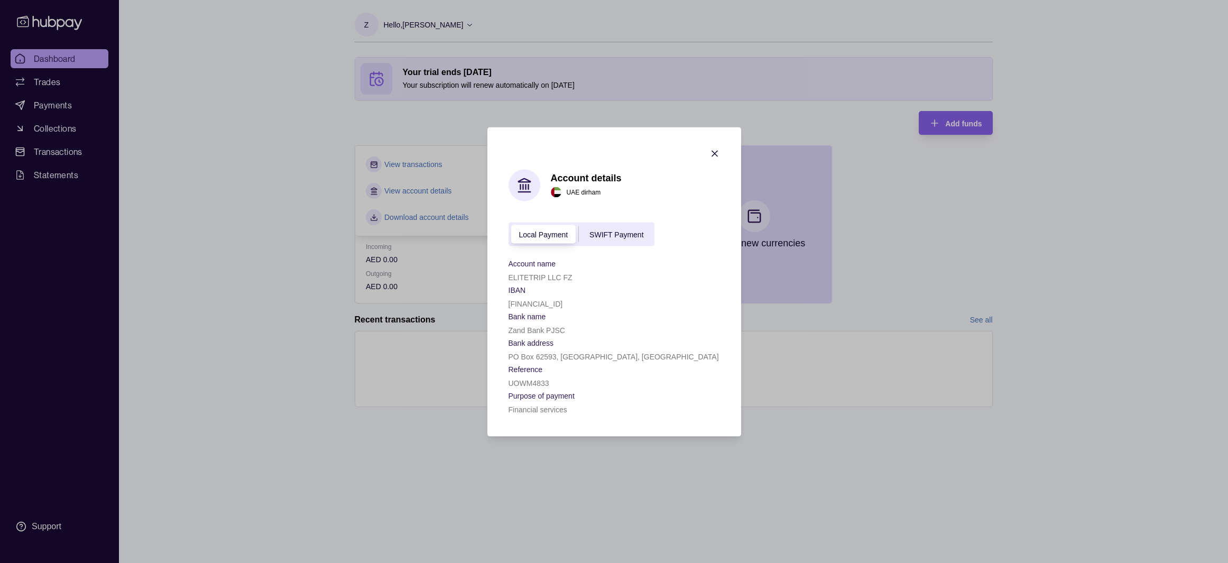
click at [633, 237] on span "SWIFT Payment" at bounding box center [616, 234] width 54 height 8
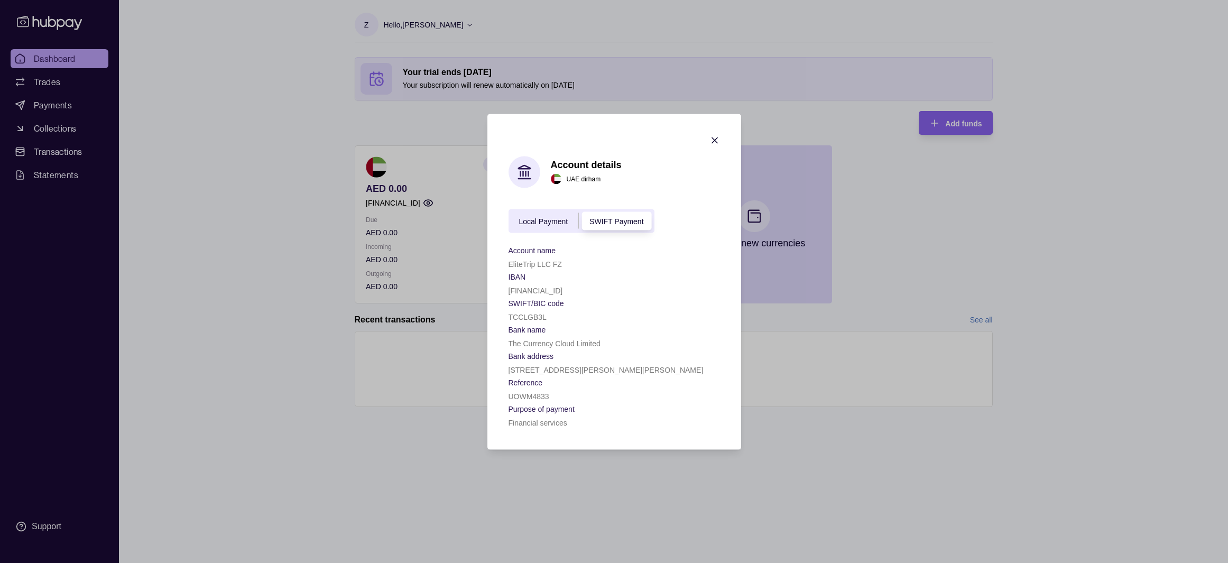
click at [717, 137] on icon "button" at bounding box center [714, 139] width 5 height 5
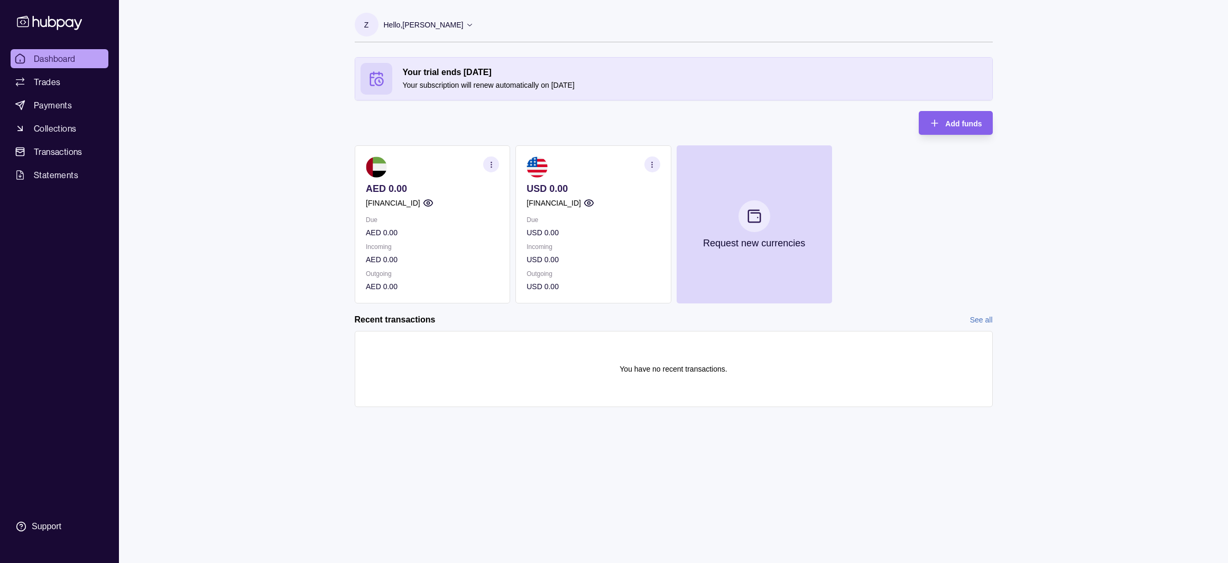
click at [490, 168] on icon "button" at bounding box center [491, 165] width 8 height 8
click at [438, 168] on link "View transactions" at bounding box center [413, 165] width 58 height 12
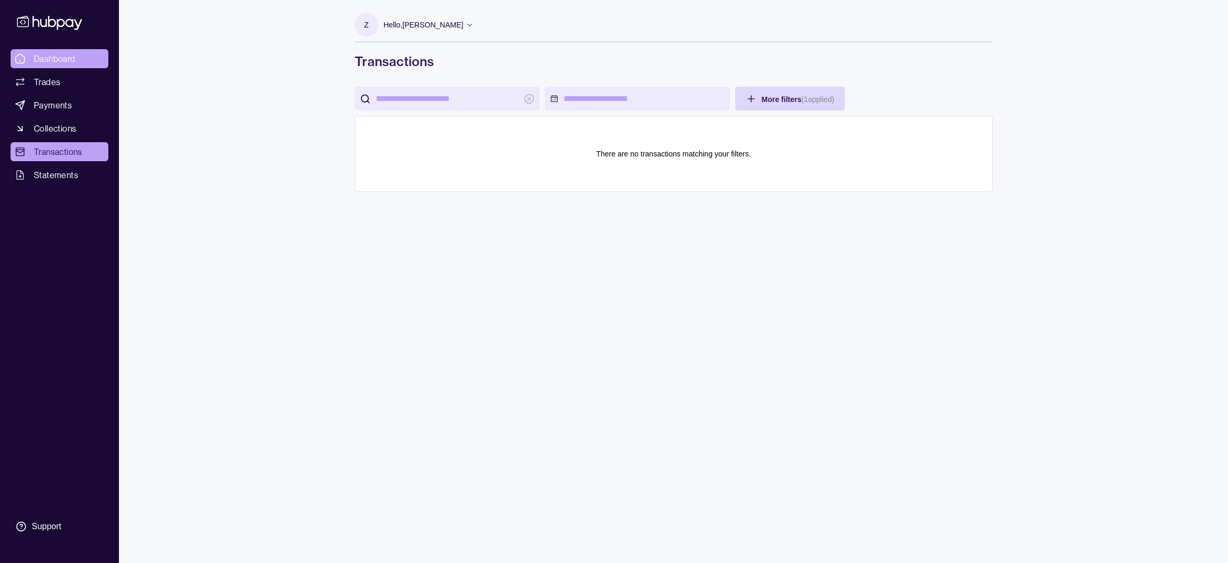
click at [70, 52] on span "Dashboard" at bounding box center [55, 58] width 42 height 13
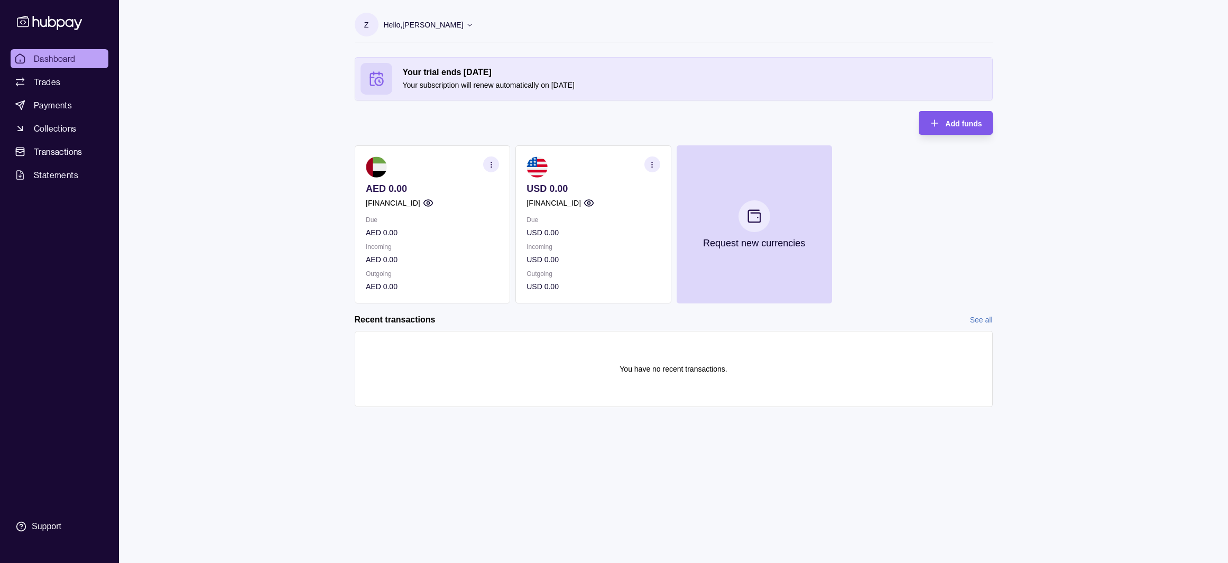
click at [946, 128] on div "Add funds" at bounding box center [963, 123] width 36 height 13
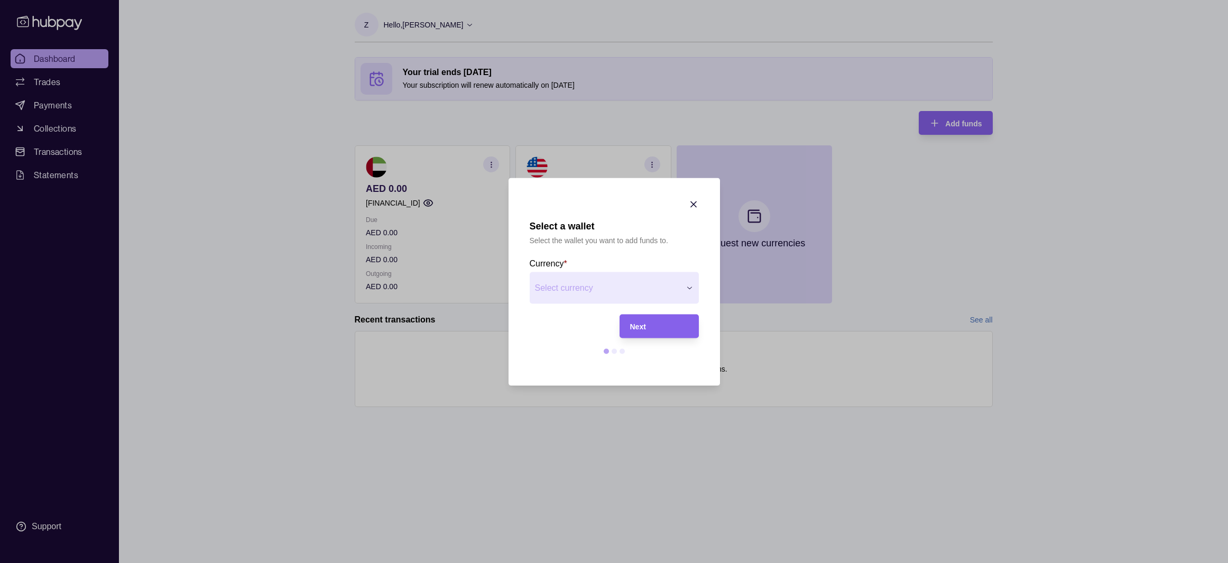
click at [626, 562] on div "Select a wallet Select the wallet you want to add funds to. Currency * Select c…" at bounding box center [614, 563] width 1228 height 0
click at [652, 326] on div "Next" at bounding box center [659, 326] width 58 height 13
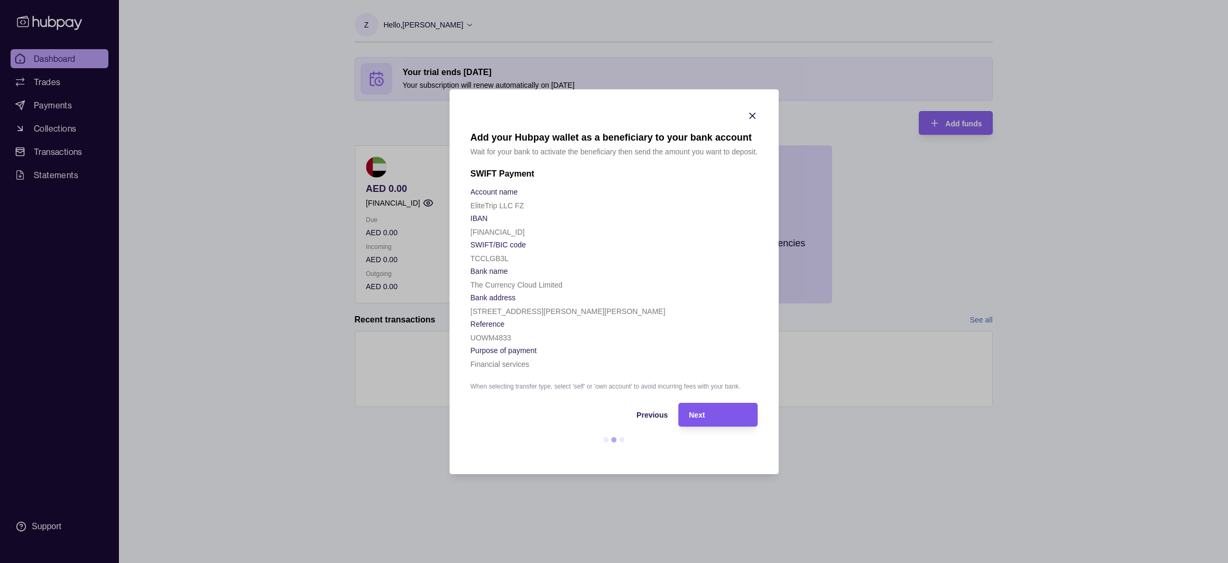
click at [719, 416] on div "Next" at bounding box center [718, 414] width 58 height 13
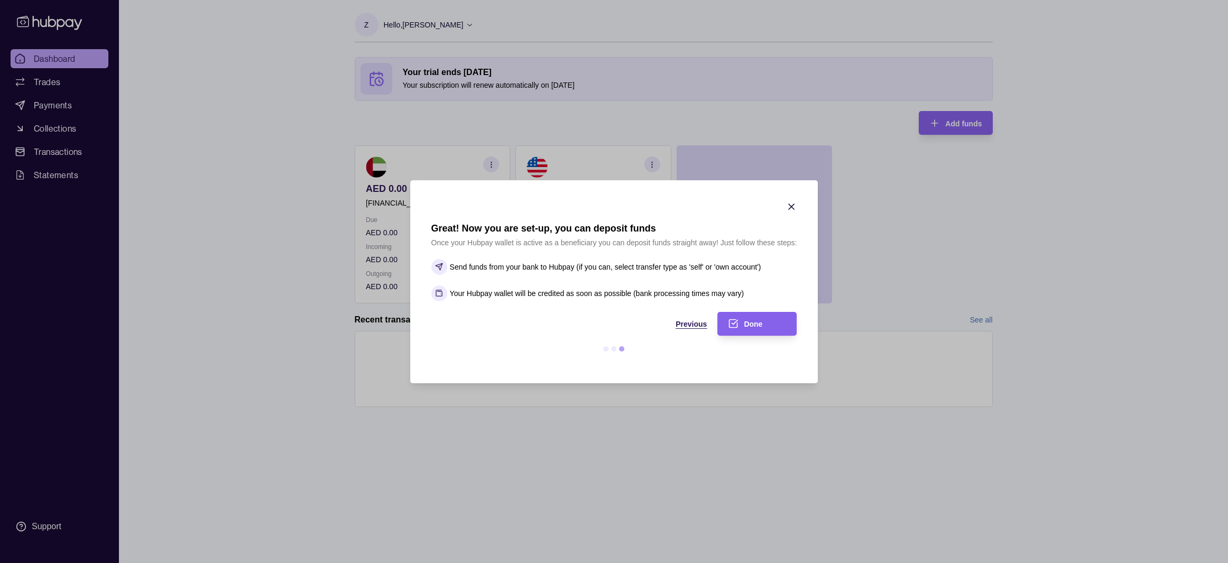
click at [694, 326] on span "Previous" at bounding box center [691, 324] width 31 height 8
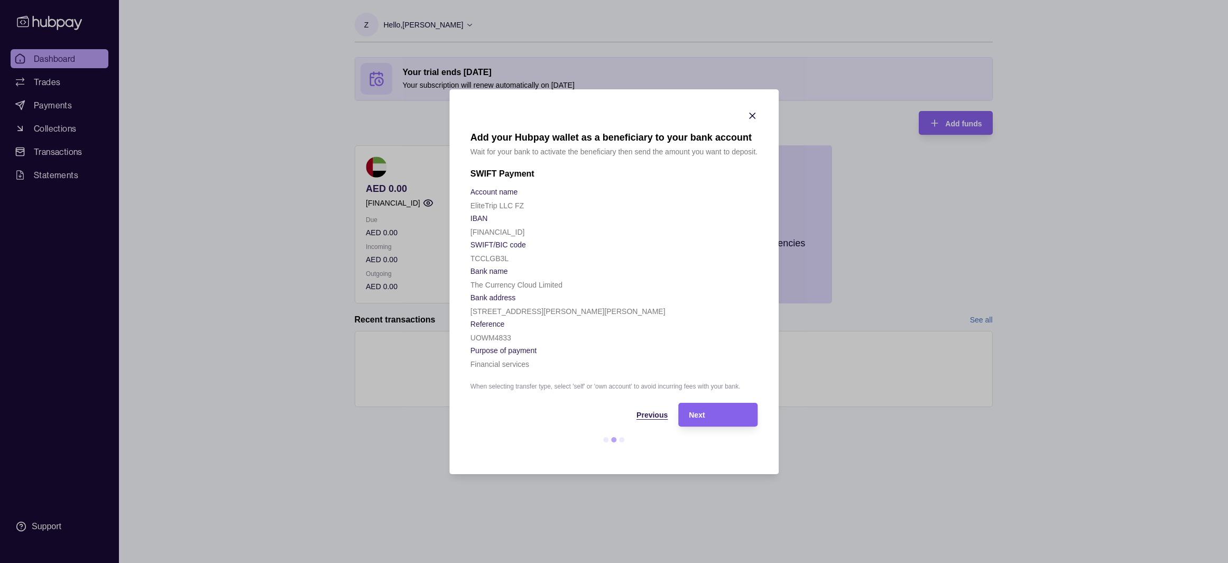
click at [665, 409] on div "Previous" at bounding box center [569, 414] width 197 height 13
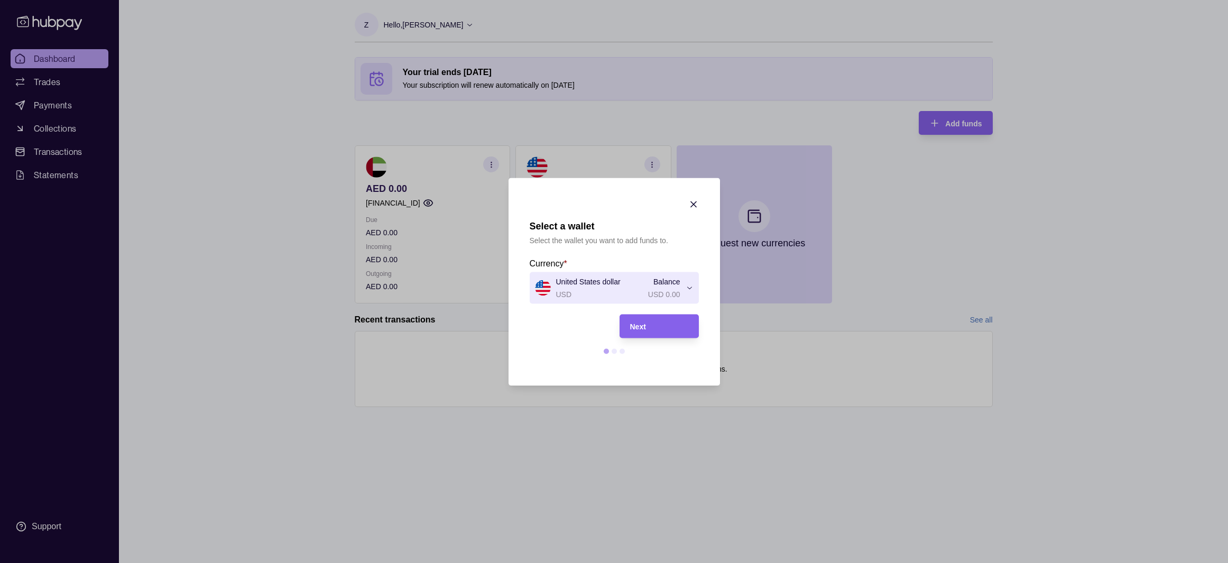
click at [672, 562] on div "Select a wallet Select the wallet you want to add funds to. Currency * United S…" at bounding box center [614, 563] width 1228 height 0
click at [657, 332] on div "Next" at bounding box center [651, 326] width 74 height 24
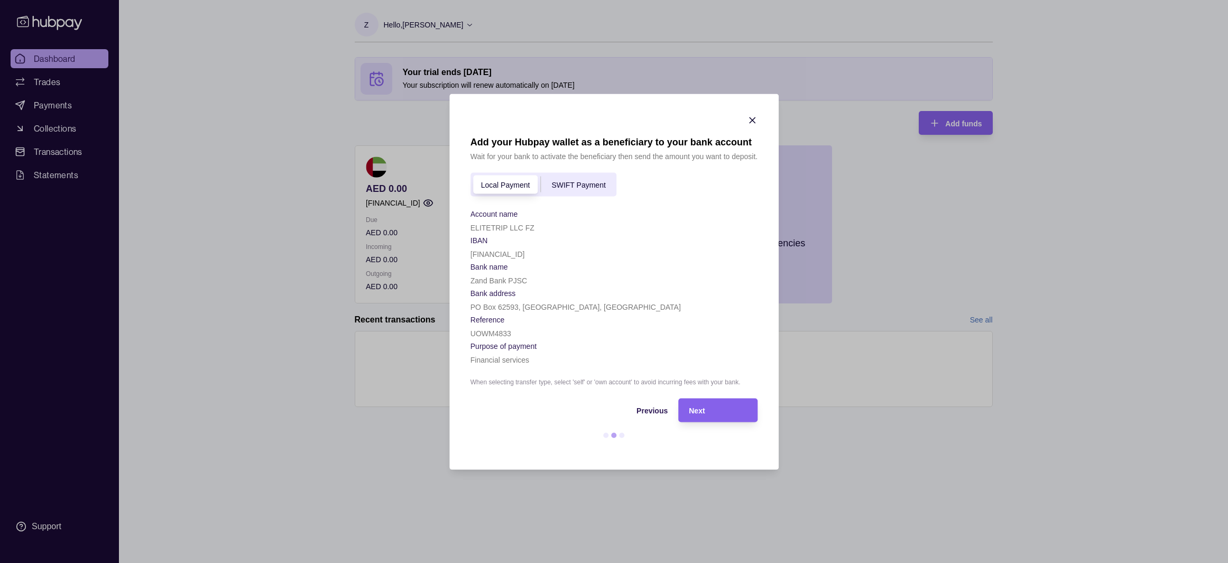
click at [573, 168] on section "Add your Hubpay wallet as a beneficiary to your bank account Wait for your bank…" at bounding box center [614, 262] width 287 height 252
click at [570, 188] on span "SWIFT Payment" at bounding box center [578, 185] width 54 height 8
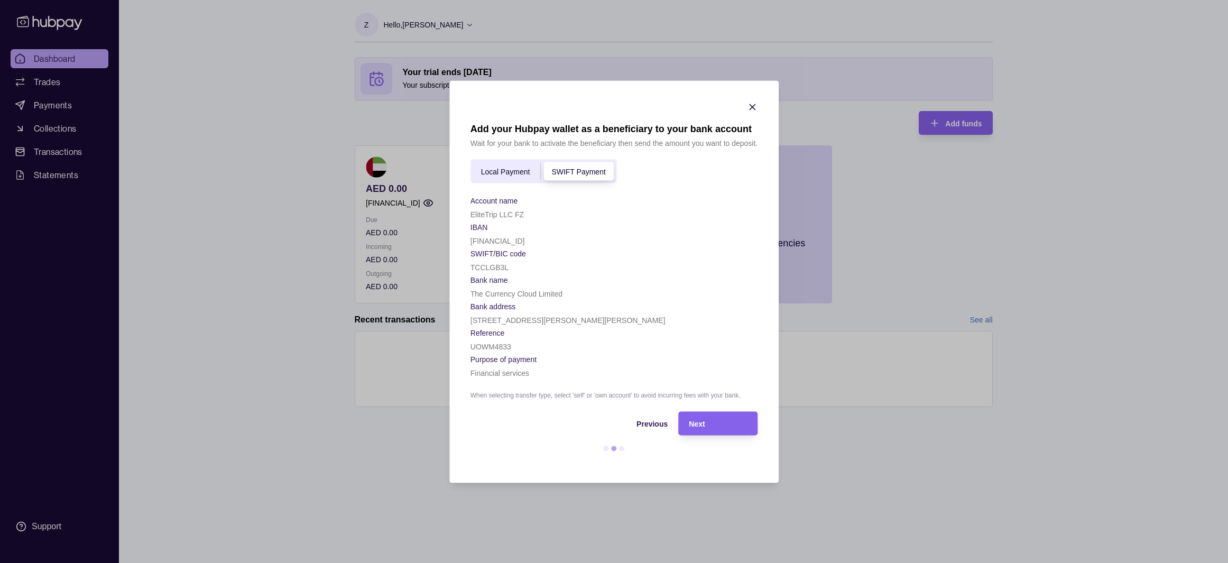
click at [508, 186] on form "Local Payment SWIFT Payment Account name EliteTrip LLC FZ IBAN [FINANCIAL_ID] S…" at bounding box center [614, 268] width 287 height 219
click at [513, 179] on div "Local Payment SWIFT Payment" at bounding box center [544, 171] width 146 height 24
click at [699, 411] on section "Add your Hubpay wallet as a beneficiary to your bank account Wait for your bank…" at bounding box center [614, 292] width 287 height 339
click at [716, 427] on div "Next" at bounding box center [718, 423] width 58 height 13
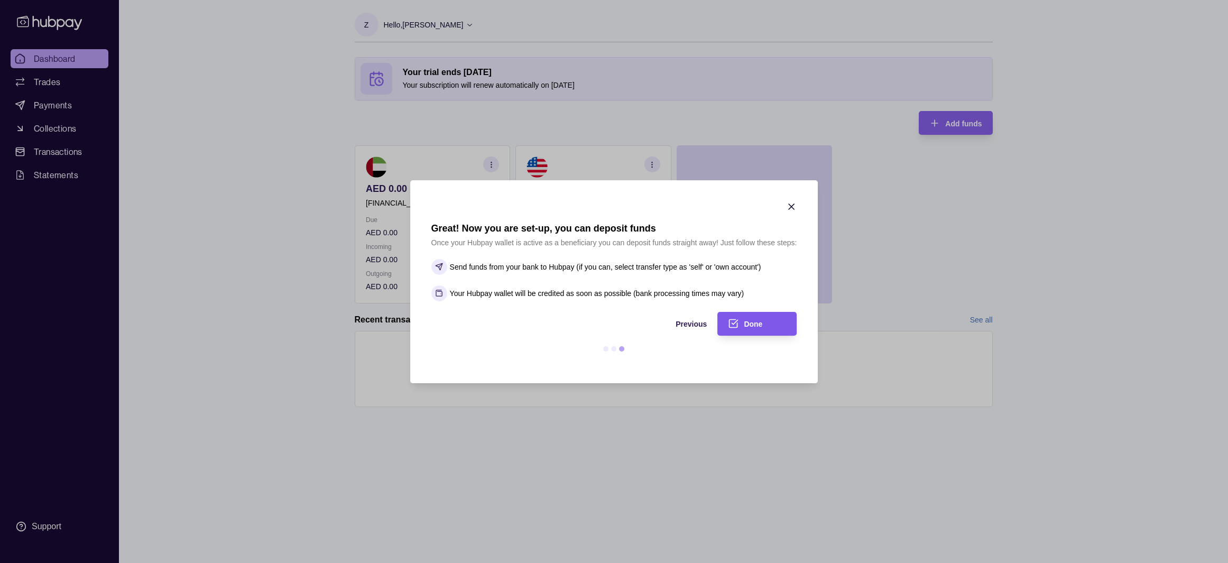
click at [746, 312] on div "Done" at bounding box center [749, 324] width 74 height 24
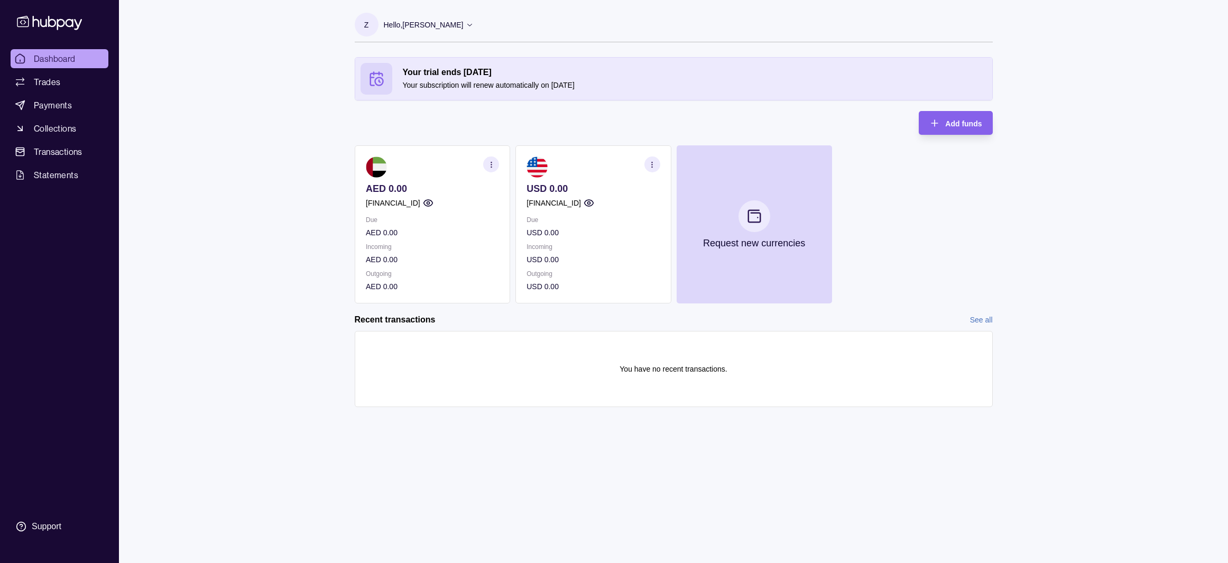
click at [425, 19] on div "Hello, [PERSON_NAME]" at bounding box center [429, 25] width 90 height 22
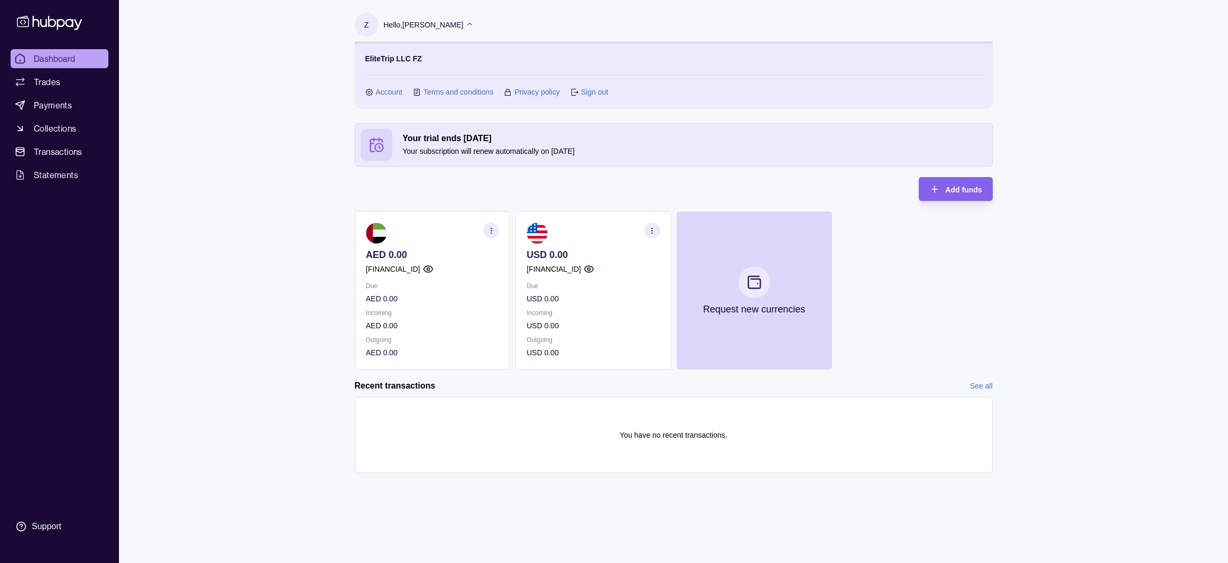
click at [378, 90] on link "Account" at bounding box center [389, 92] width 27 height 12
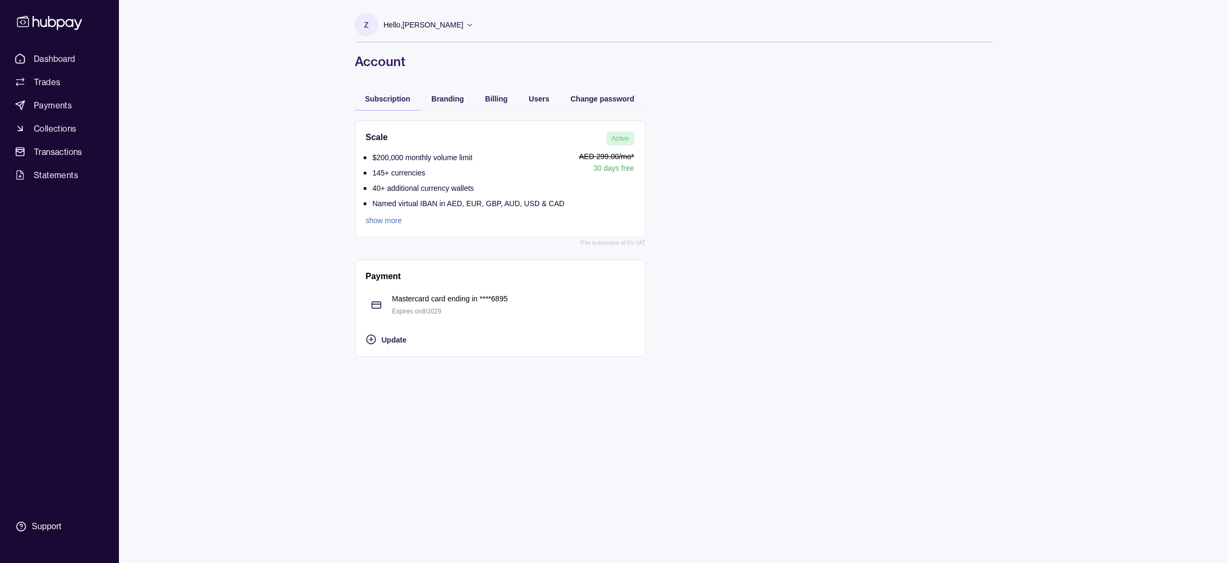
click at [396, 219] on link "show more" at bounding box center [465, 221] width 199 height 12
click at [443, 95] on span "Branding" at bounding box center [447, 99] width 32 height 8
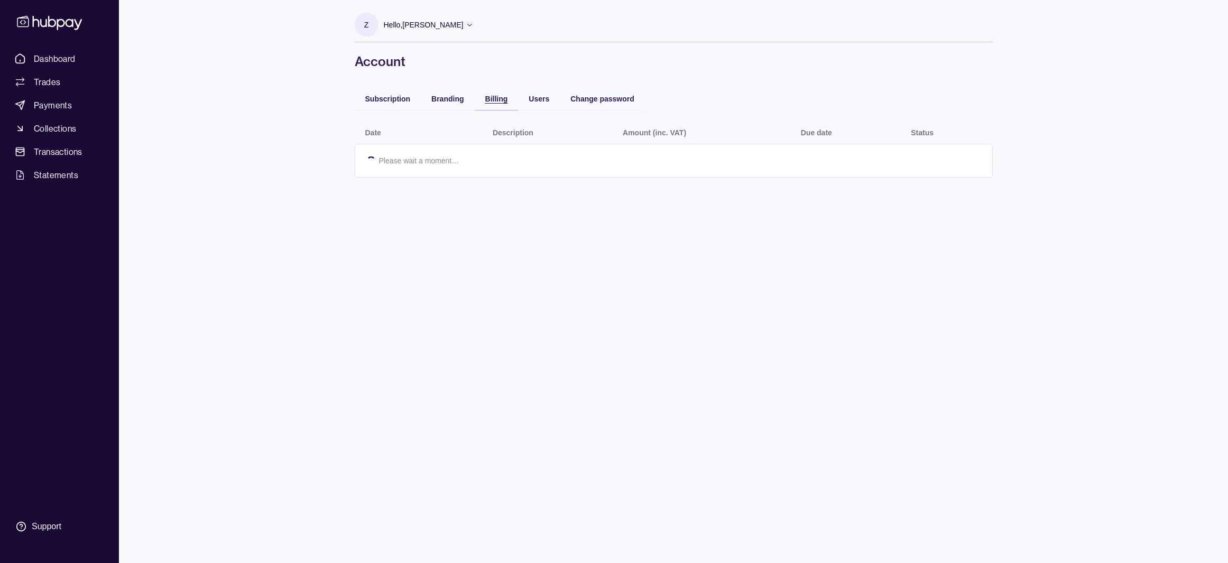
click at [485, 97] on span "Billing" at bounding box center [496, 99] width 23 height 8
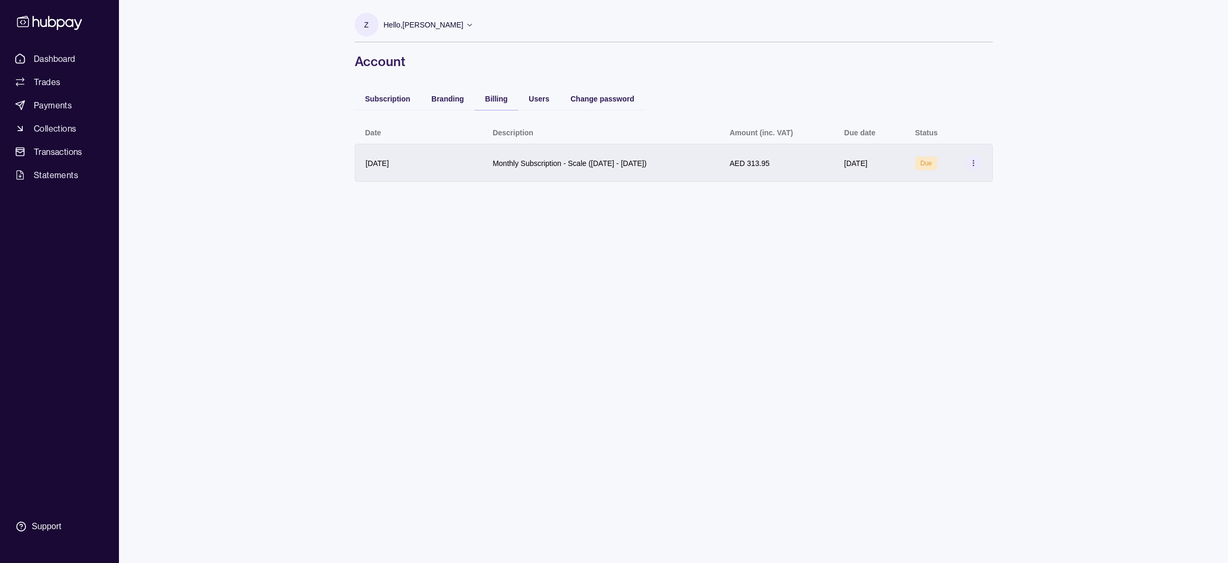
click at [971, 164] on icon at bounding box center [974, 163] width 8 height 8
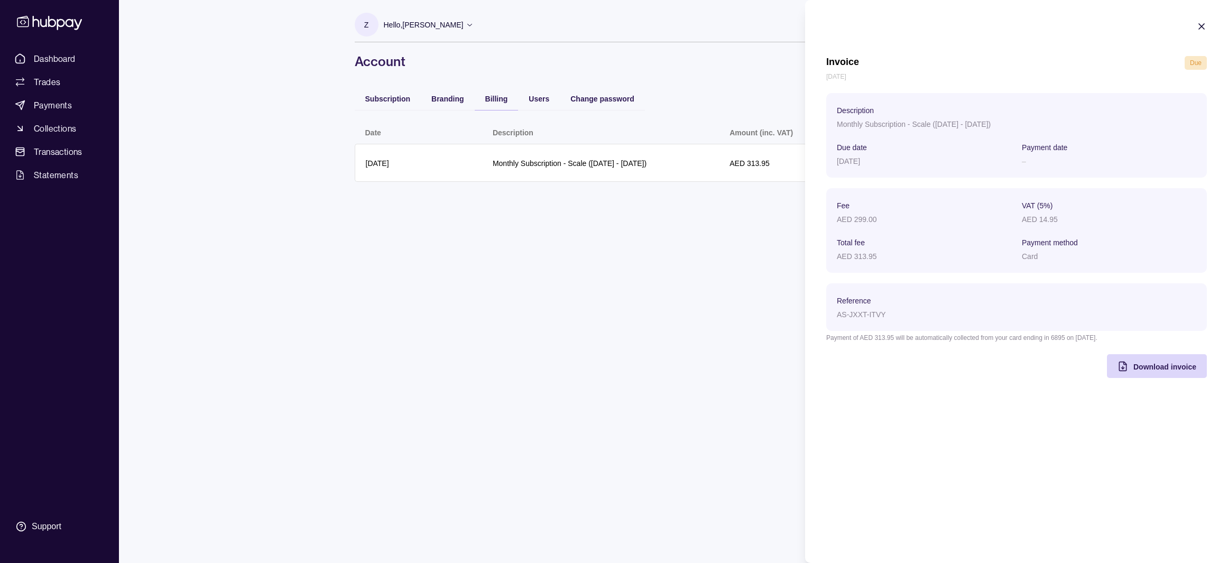
click at [721, 243] on html "Dashboard Trades Payments Collections Transactions Statements Support Z Hello, …" at bounding box center [614, 281] width 1228 height 563
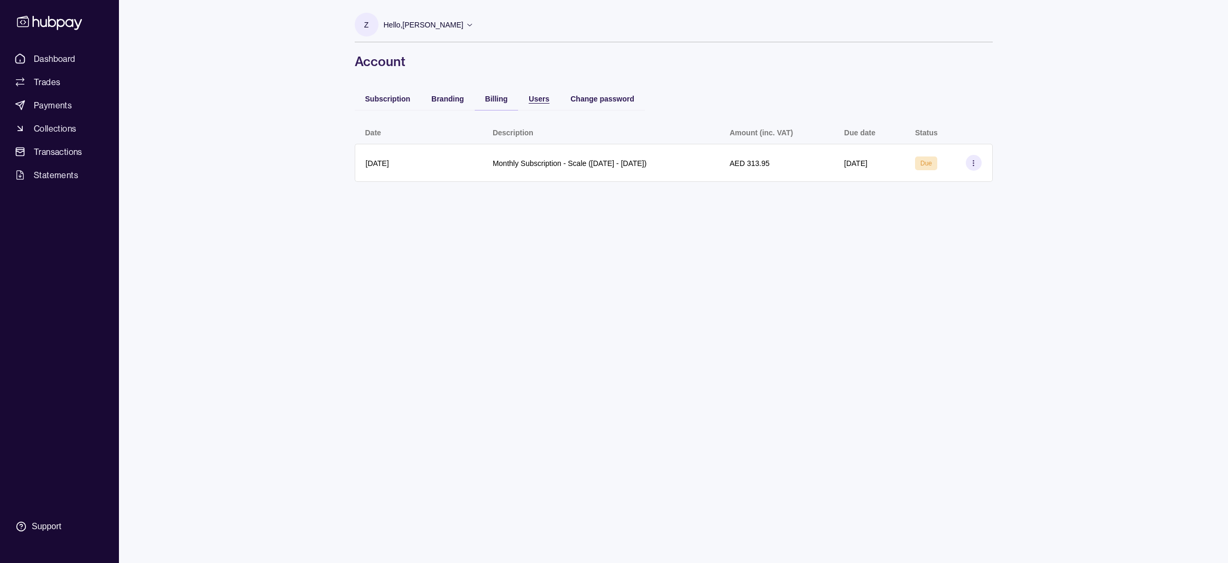
click at [538, 96] on span "Users" at bounding box center [539, 99] width 21 height 8
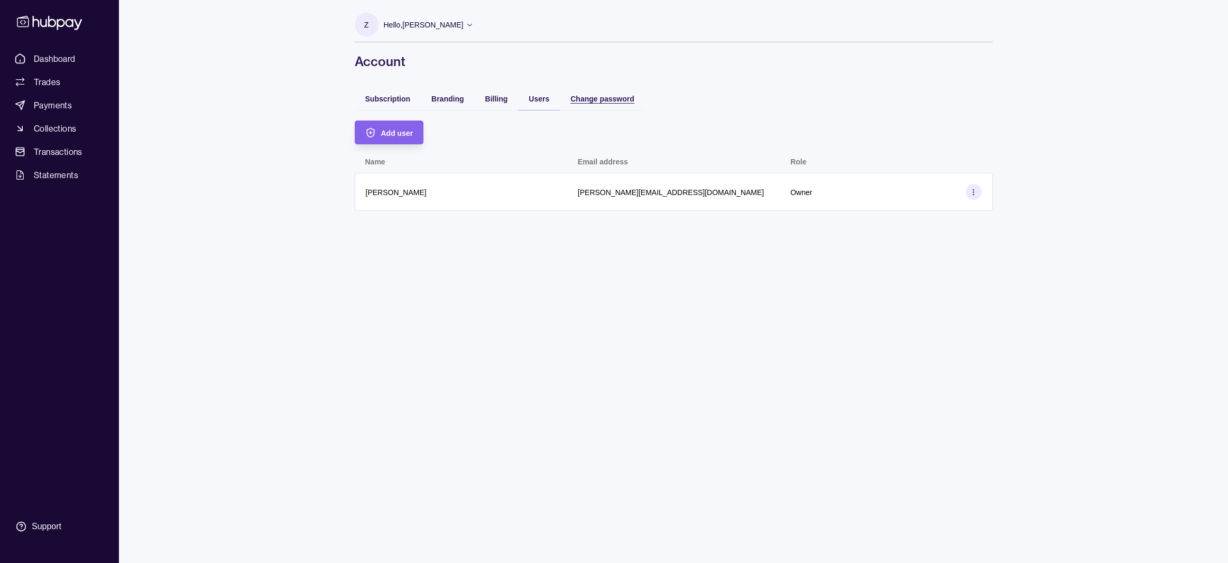
click at [597, 99] on span "Change password" at bounding box center [602, 99] width 64 height 8
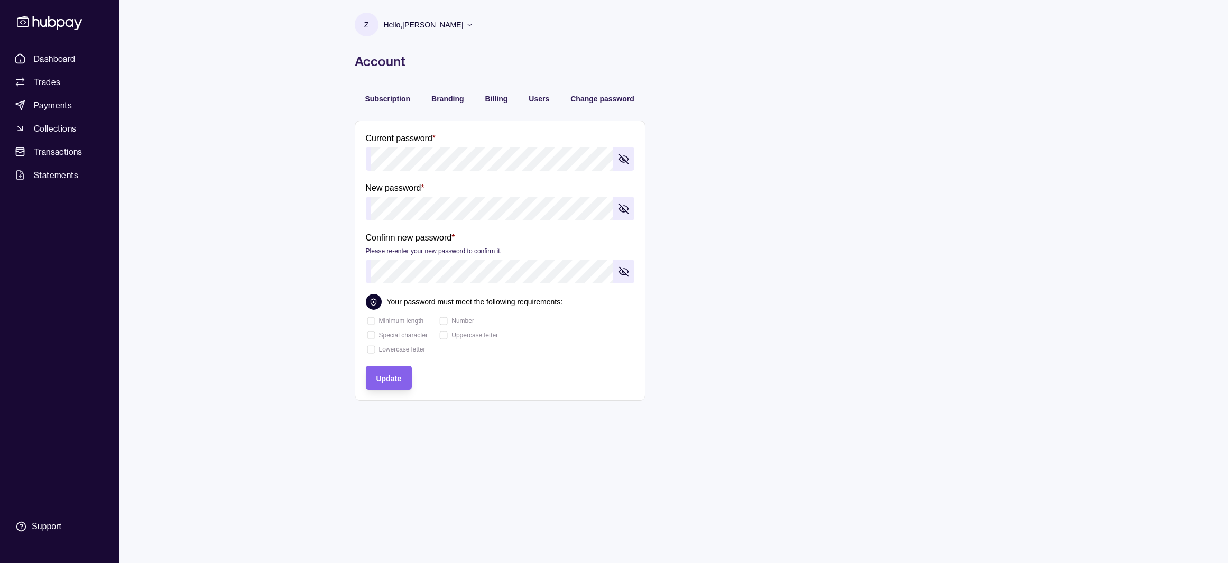
click at [394, 34] on div "Hello, [PERSON_NAME]" at bounding box center [429, 25] width 90 height 22
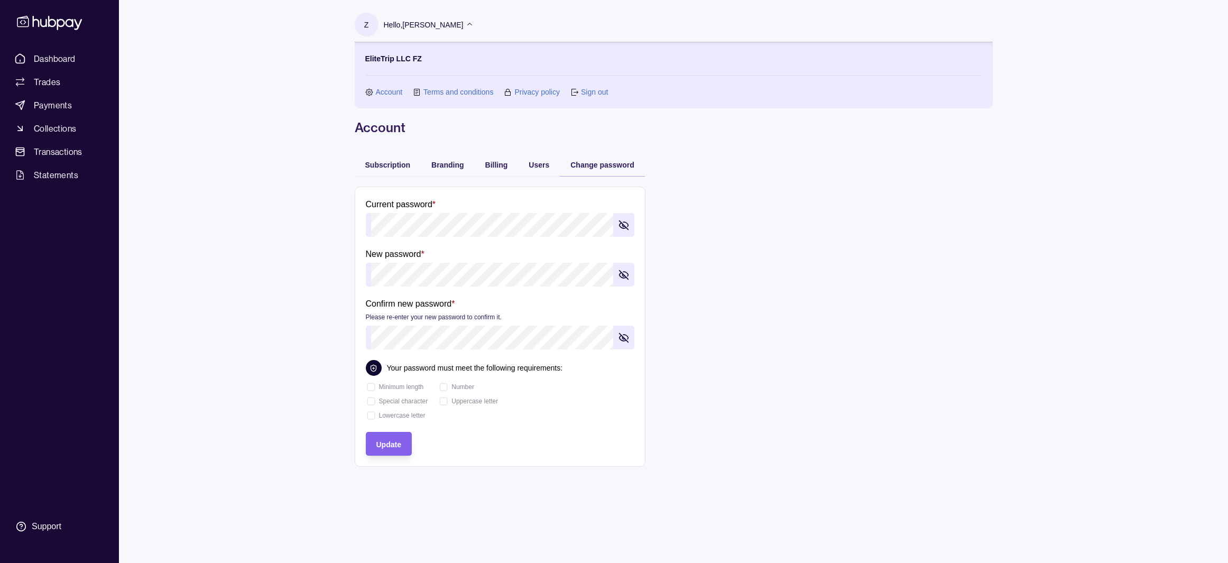
click at [532, 94] on link "Privacy policy" at bounding box center [536, 92] width 45 height 12
click at [485, 95] on link "Terms and conditions" at bounding box center [458, 92] width 70 height 12
click at [49, 85] on span "Trades" at bounding box center [47, 82] width 26 height 13
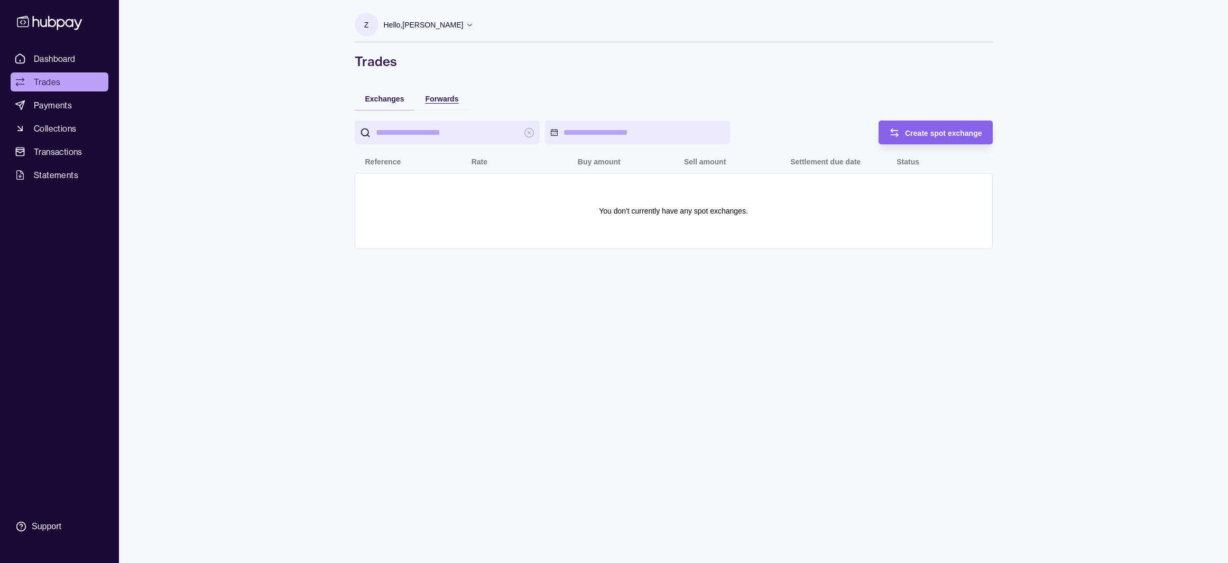
click at [451, 99] on span "Forwards" at bounding box center [441, 99] width 33 height 8
click at [394, 99] on span "Exchanges" at bounding box center [384, 99] width 39 height 8
click at [897, 122] on div "Create spot exchange" at bounding box center [927, 133] width 109 height 24
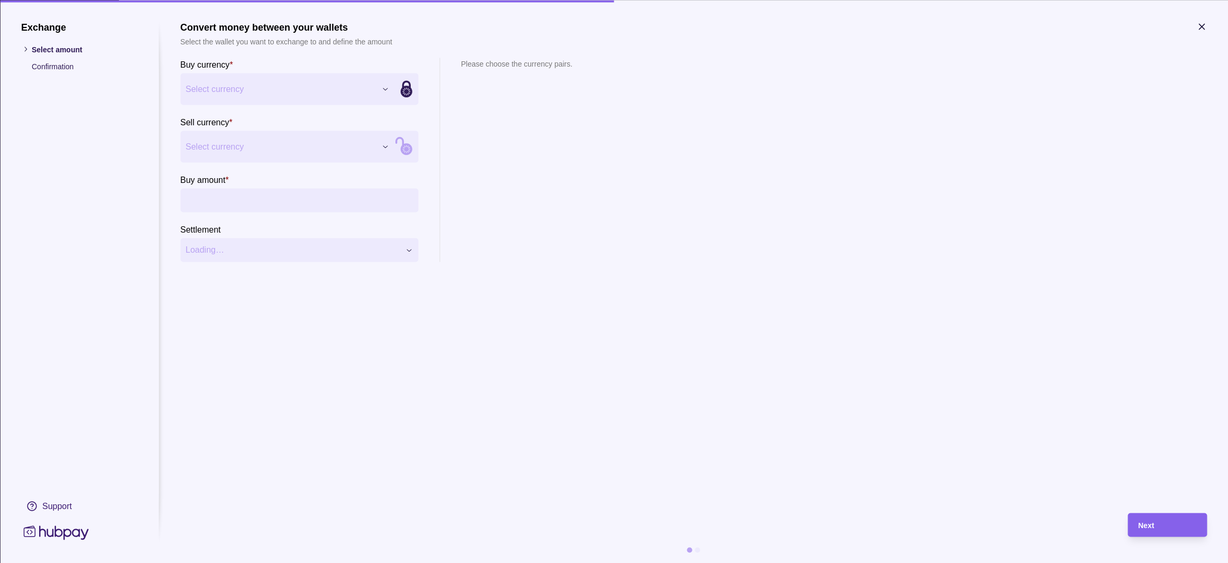
click at [1199, 25] on icon "button" at bounding box center [1201, 26] width 11 height 11
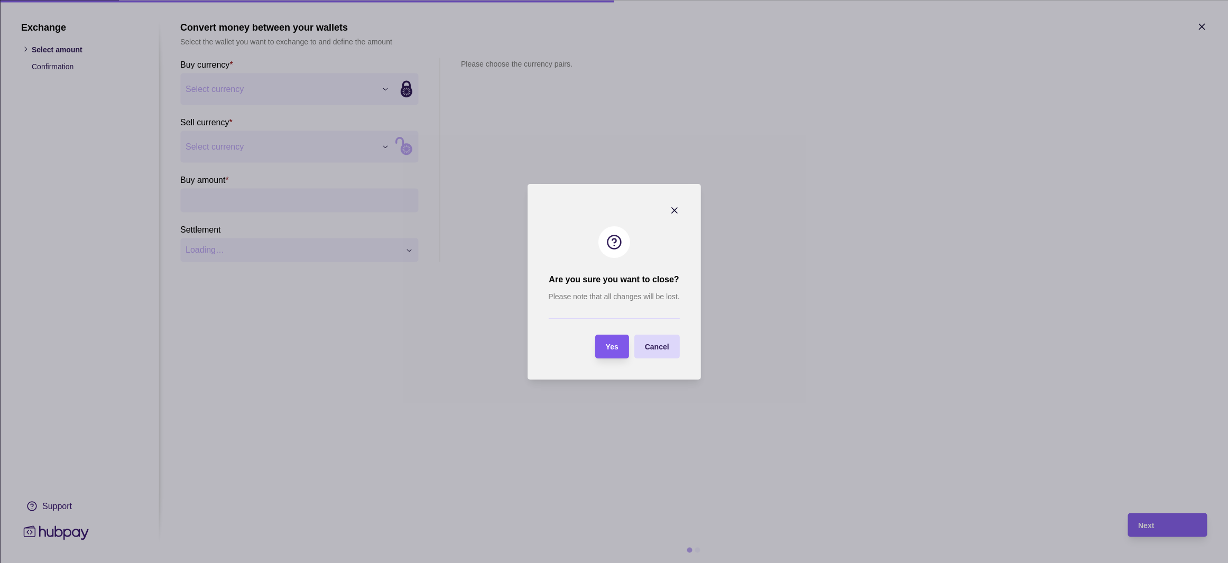
click at [618, 346] on section "Yes" at bounding box center [612, 347] width 34 height 24
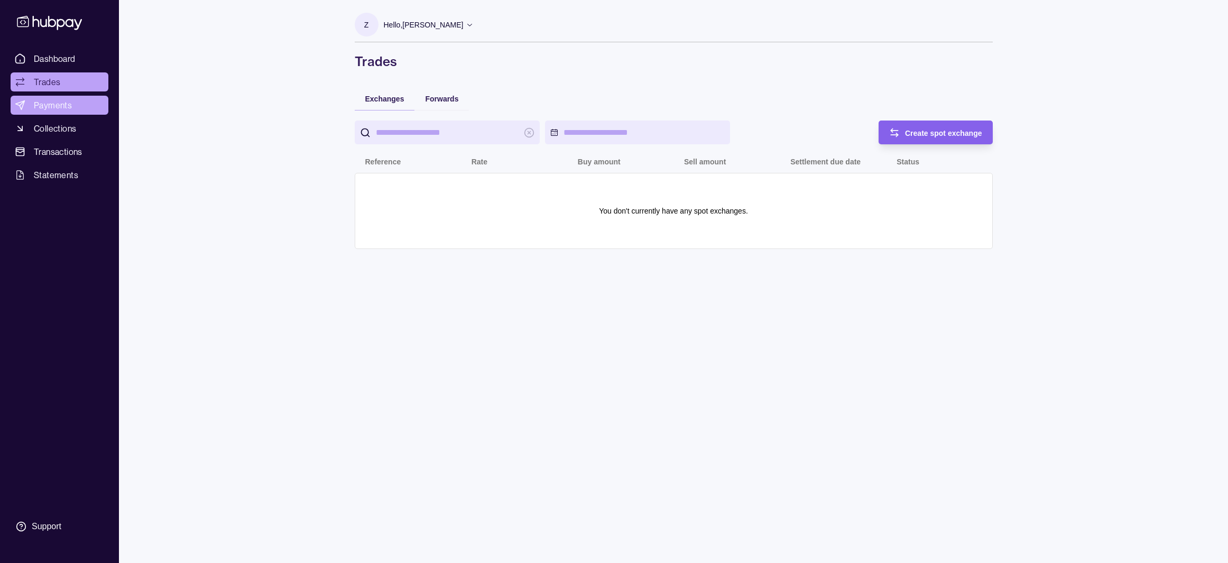
click at [64, 110] on span "Payments" at bounding box center [53, 105] width 38 height 13
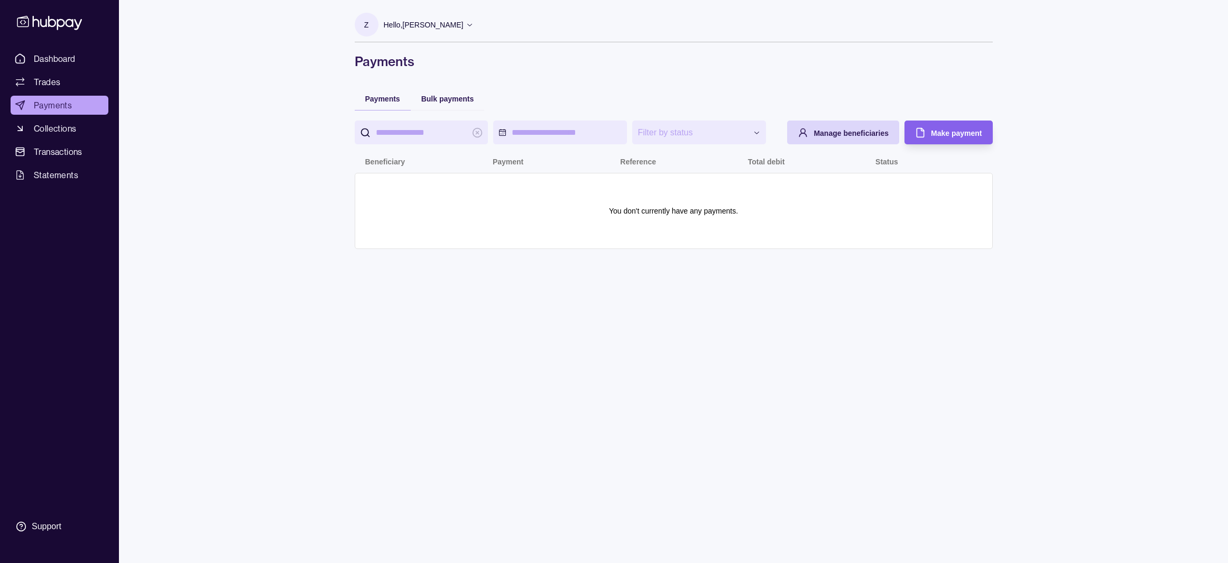
click at [451, 106] on div "Bulk payments" at bounding box center [448, 98] width 74 height 23
click at [451, 95] on div "Bulk payments" at bounding box center [447, 98] width 53 height 13
click at [380, 101] on span "Payments" at bounding box center [382, 99] width 35 height 8
click at [954, 139] on div "Make payment" at bounding box center [956, 132] width 51 height 13
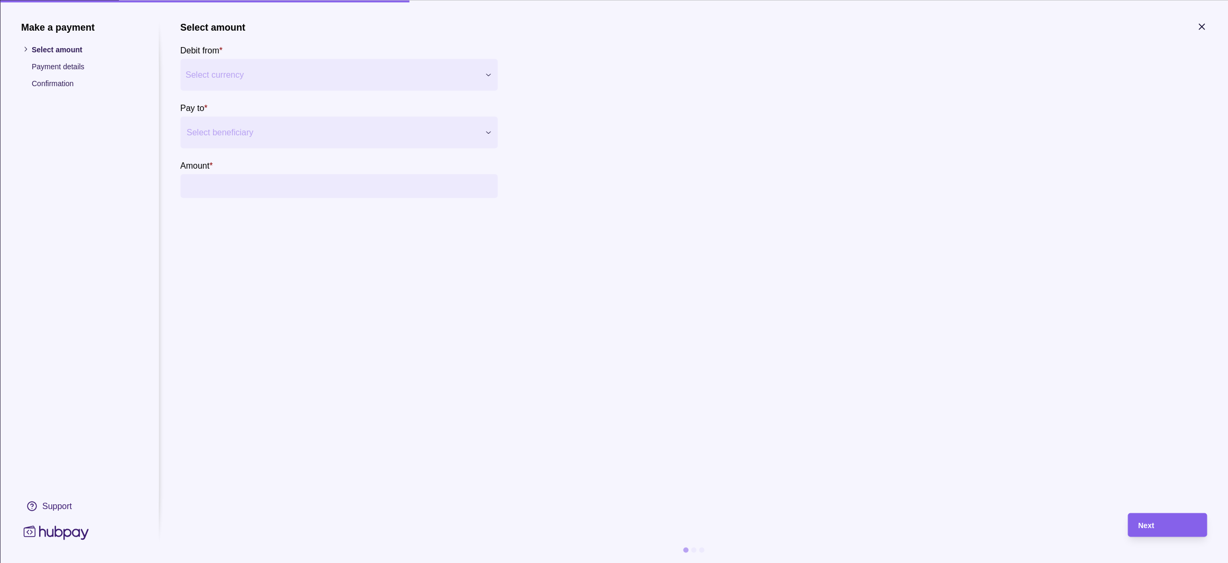
click at [332, 562] on div "Make a payment Select amount Payment details Confirmation Support Select amount…" at bounding box center [614, 563] width 1228 height 0
click at [305, 130] on div at bounding box center [332, 132] width 291 height 15
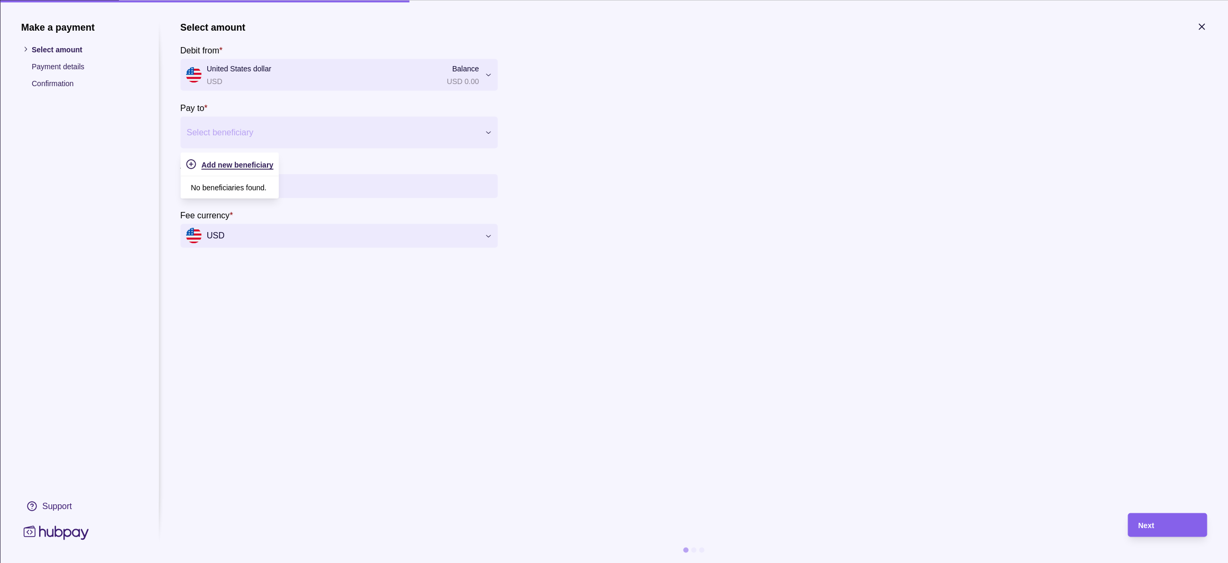
click at [268, 167] on span "Add new beneficiary" at bounding box center [237, 164] width 72 height 8
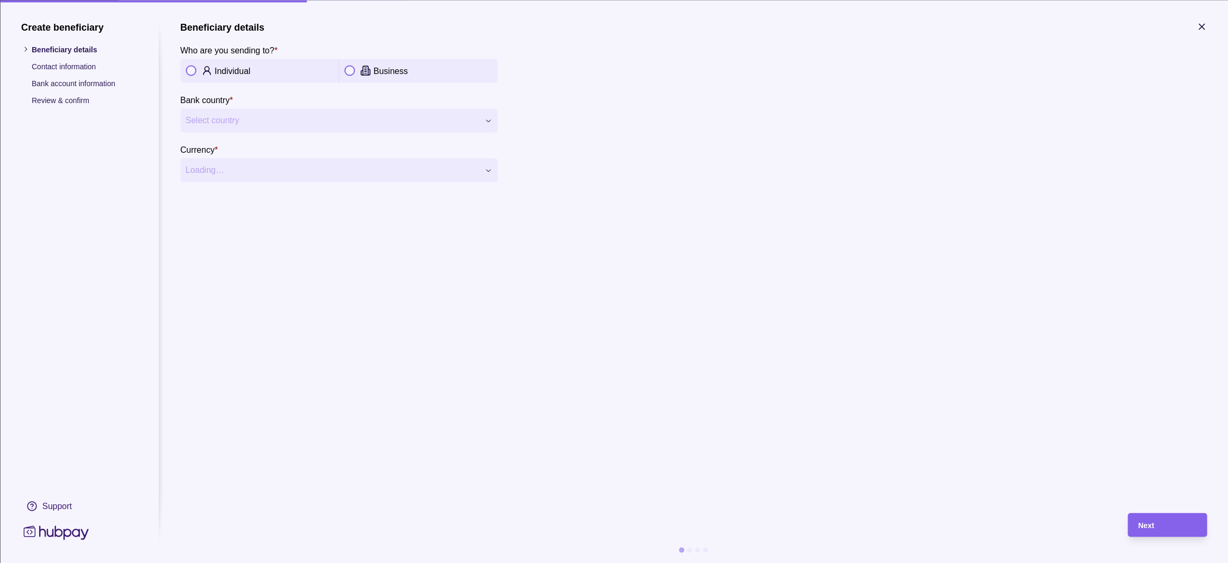
click at [235, 64] on div "Individual" at bounding box center [274, 70] width 119 height 13
click at [271, 562] on div "**********" at bounding box center [614, 563] width 1228 height 0
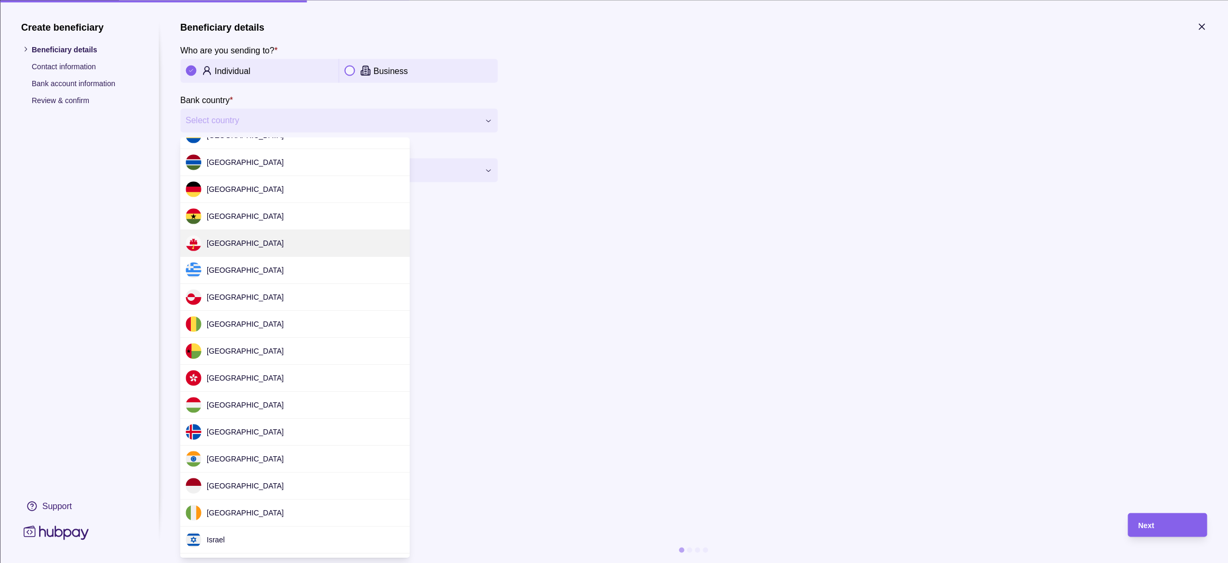
scroll to position [1126, 0]
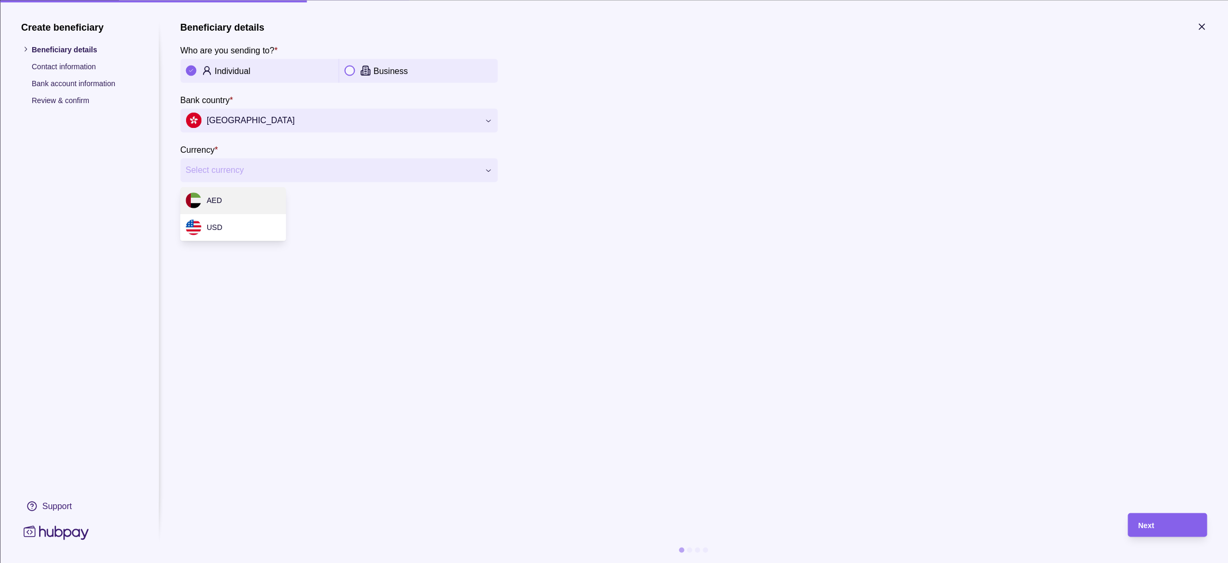
click at [328, 562] on div "**********" at bounding box center [614, 563] width 1228 height 0
click at [442, 562] on div "**********" at bounding box center [614, 563] width 1228 height 0
click at [86, 68] on p "Contact information" at bounding box center [85, 66] width 106 height 12
click at [70, 88] on p "Bank account information" at bounding box center [85, 83] width 106 height 12
click at [1206, 21] on icon "button" at bounding box center [1201, 26] width 11 height 11
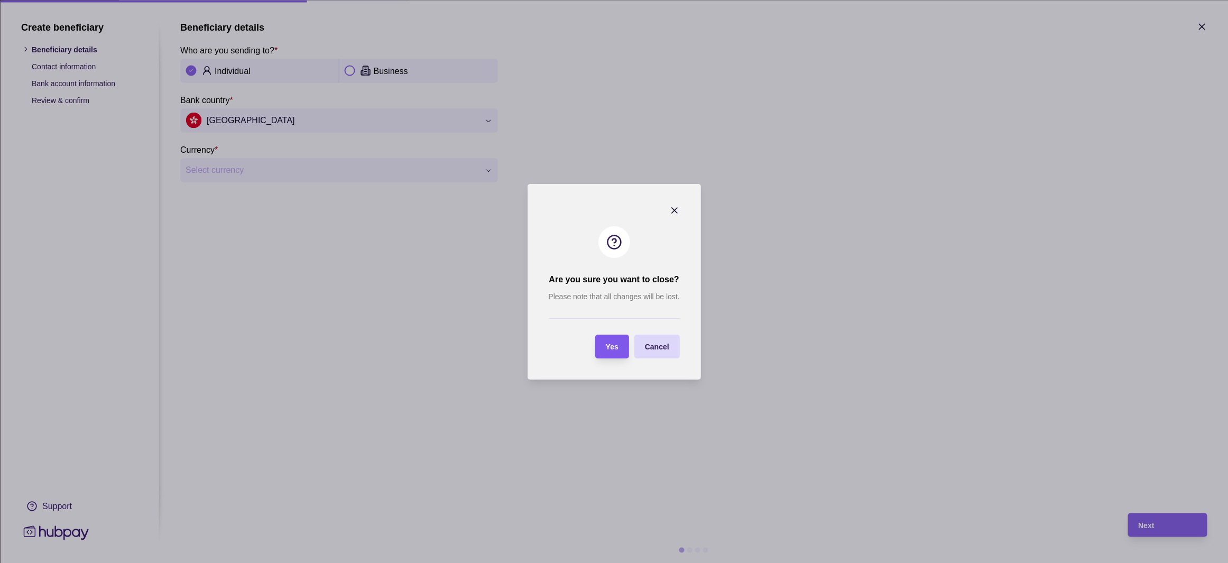
click at [604, 345] on div "Yes" at bounding box center [604, 347] width 29 height 24
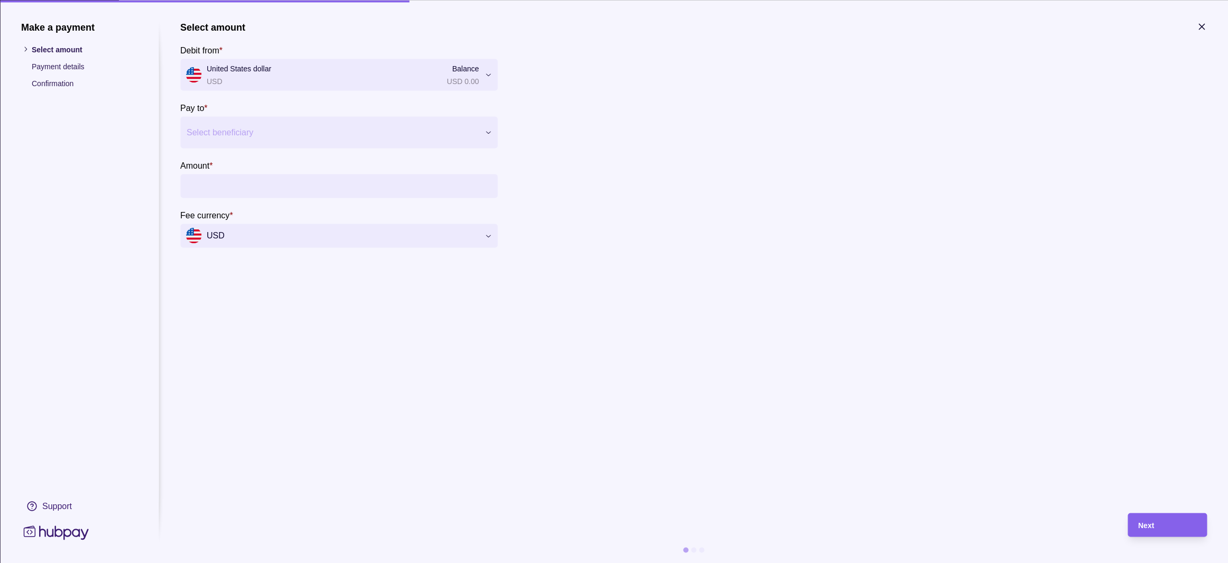
click at [60, 63] on p "Payment details" at bounding box center [85, 66] width 106 height 12
click at [1195, 22] on section "Select amount Debit from * United States dollar USD Balance USD 0.00 *** *** Pa…" at bounding box center [693, 134] width 1027 height 226
click at [1199, 24] on icon "button" at bounding box center [1201, 26] width 5 height 5
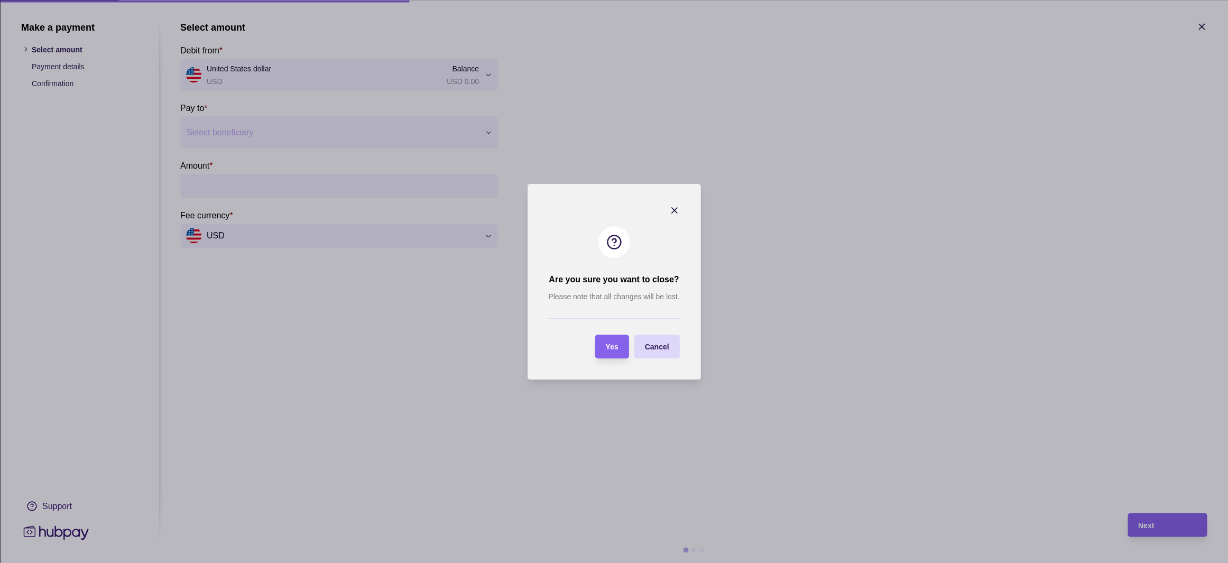
click at [658, 352] on div "Cancel" at bounding box center [657, 346] width 24 height 13
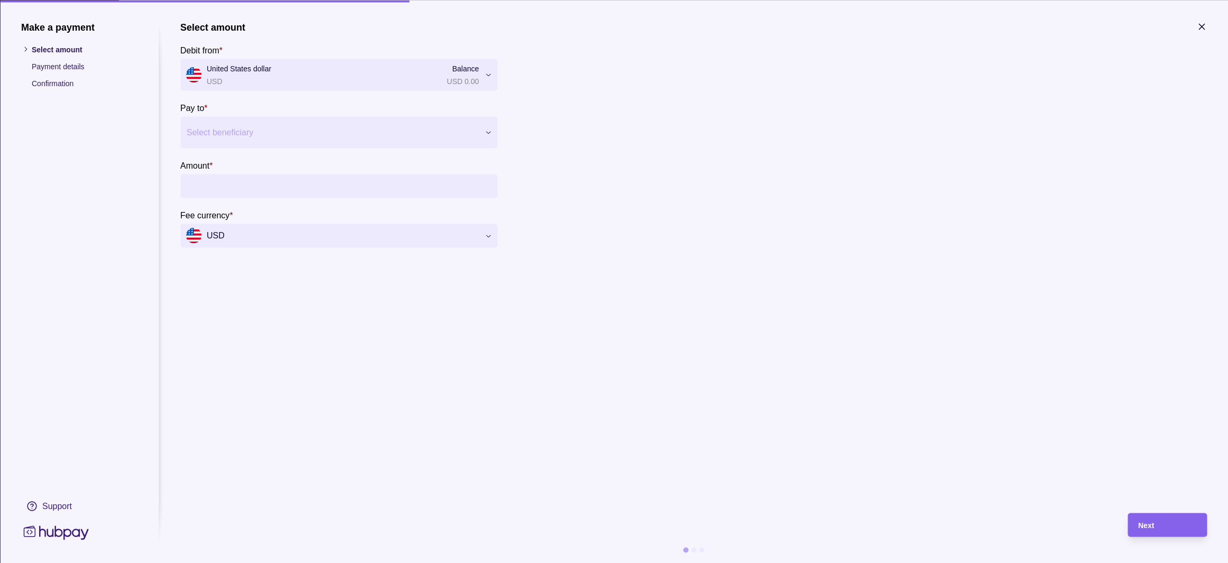
click at [1198, 25] on icon "button" at bounding box center [1201, 26] width 11 height 11
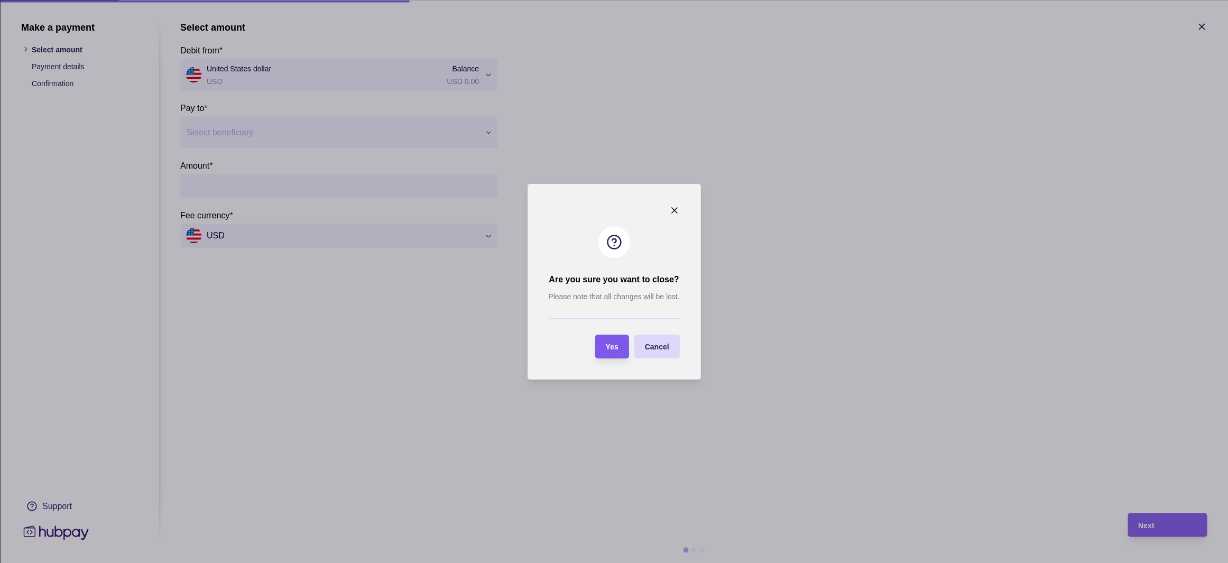
click at [603, 352] on div "Yes" at bounding box center [604, 347] width 29 height 24
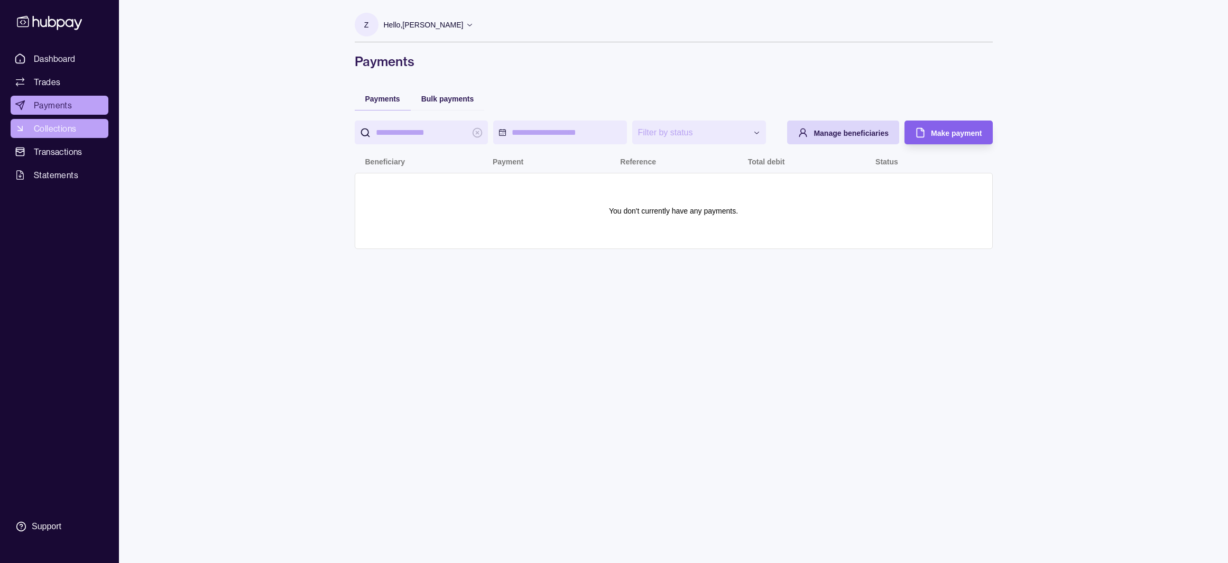
click at [75, 133] on span "Collections" at bounding box center [55, 128] width 42 height 13
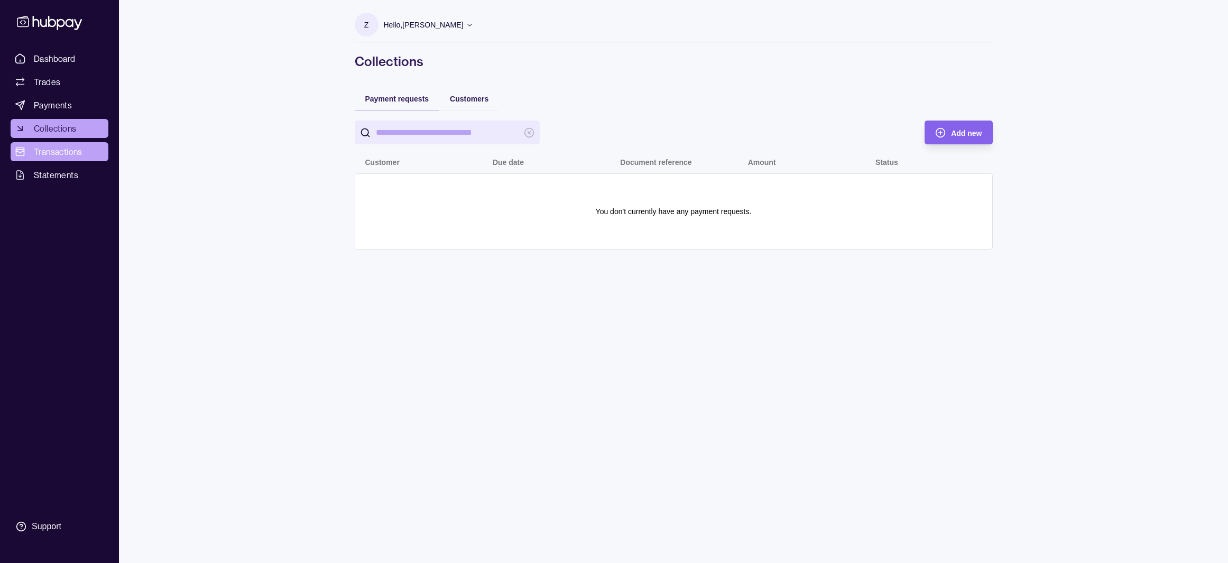
click at [65, 152] on span "Transactions" at bounding box center [58, 151] width 49 height 13
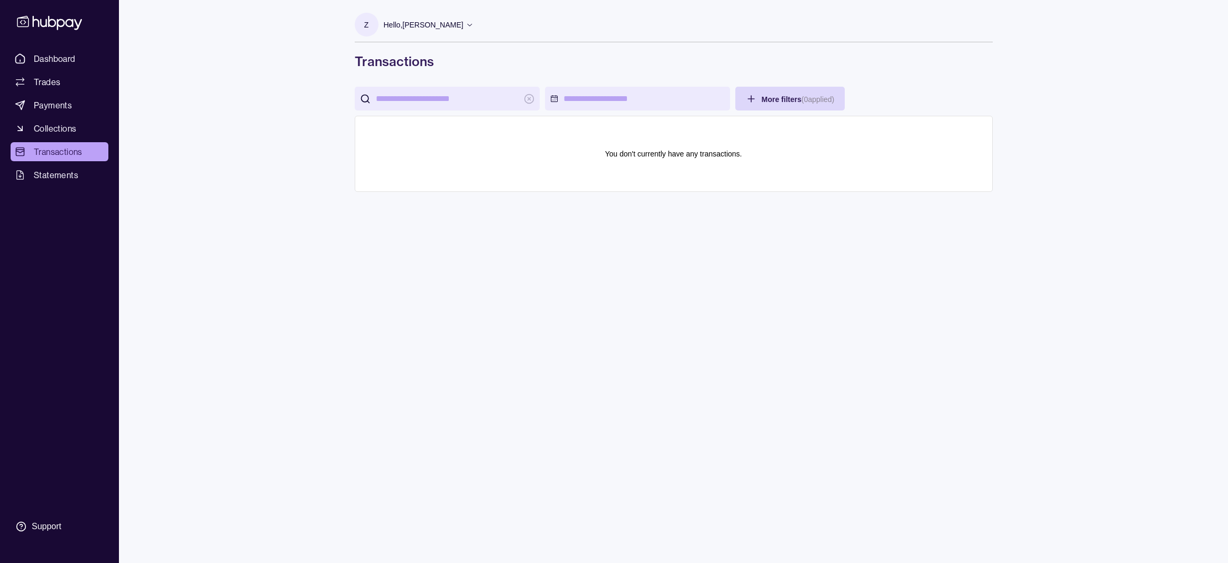
click at [66, 161] on ul "Dashboard Trades Payments Collections Transactions Statements" at bounding box center [60, 116] width 98 height 135
click at [67, 167] on link "Statements" at bounding box center [60, 174] width 98 height 19
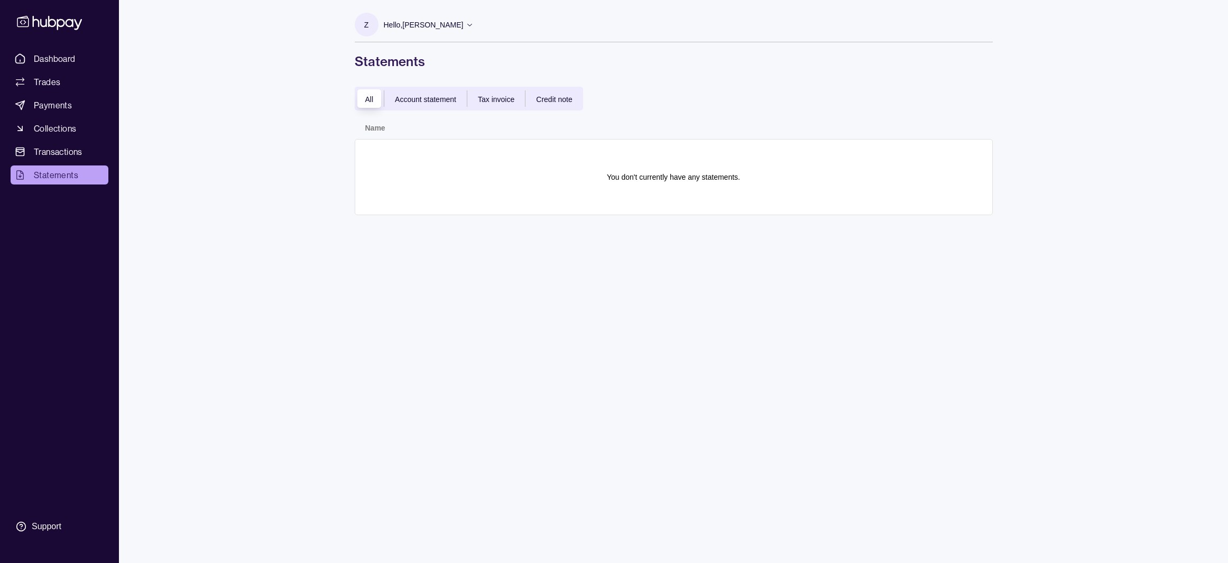
click at [431, 108] on div "All Account statement Tax invoice Credit note" at bounding box center [469, 99] width 228 height 24
click at [436, 100] on span "Account statement" at bounding box center [425, 99] width 61 height 8
click at [485, 97] on span "Tax invoice" at bounding box center [496, 99] width 36 height 8
click at [541, 96] on span "Credit note" at bounding box center [554, 99] width 36 height 8
click at [375, 101] on div "All" at bounding box center [370, 99] width 30 height 13
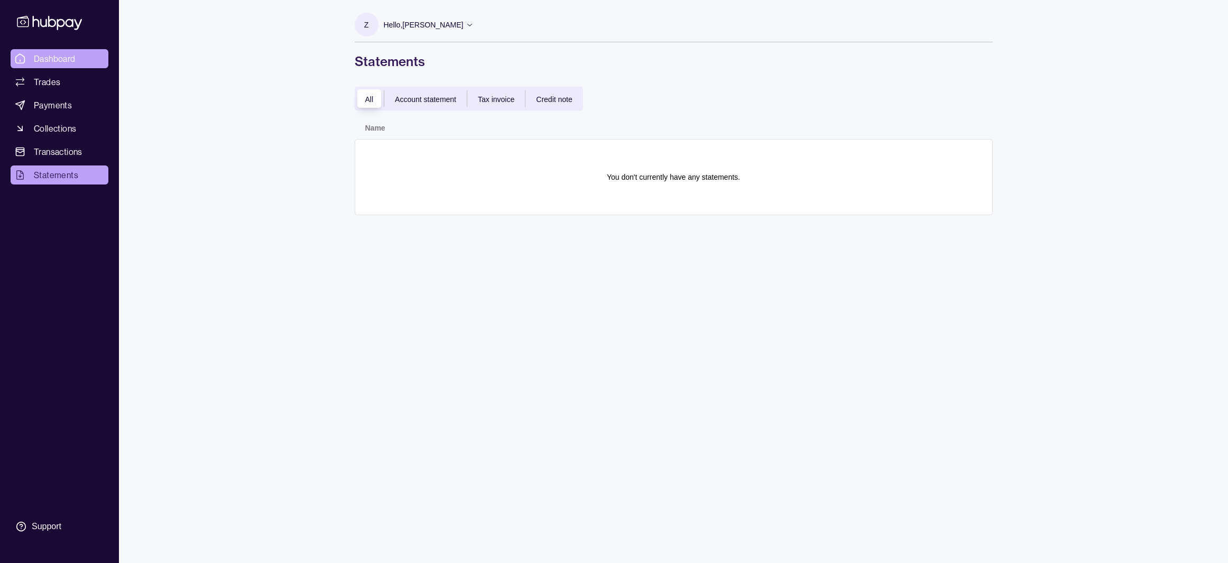
click at [60, 54] on span "Dashboard" at bounding box center [55, 58] width 42 height 13
